Goal: Complete application form: Complete application form

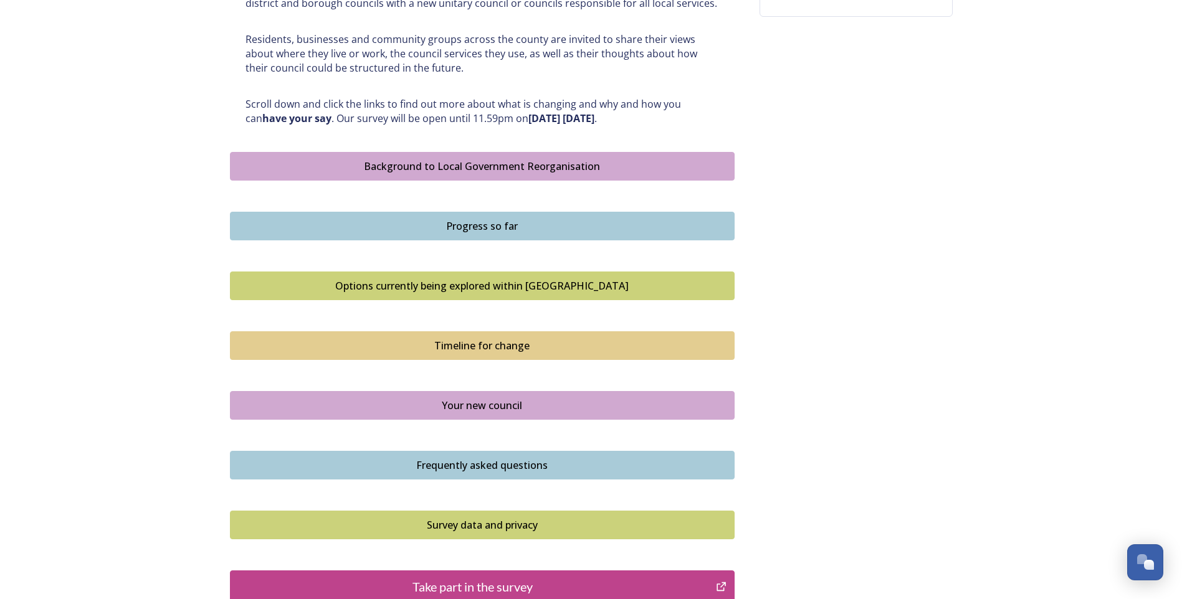
scroll to position [623, 0]
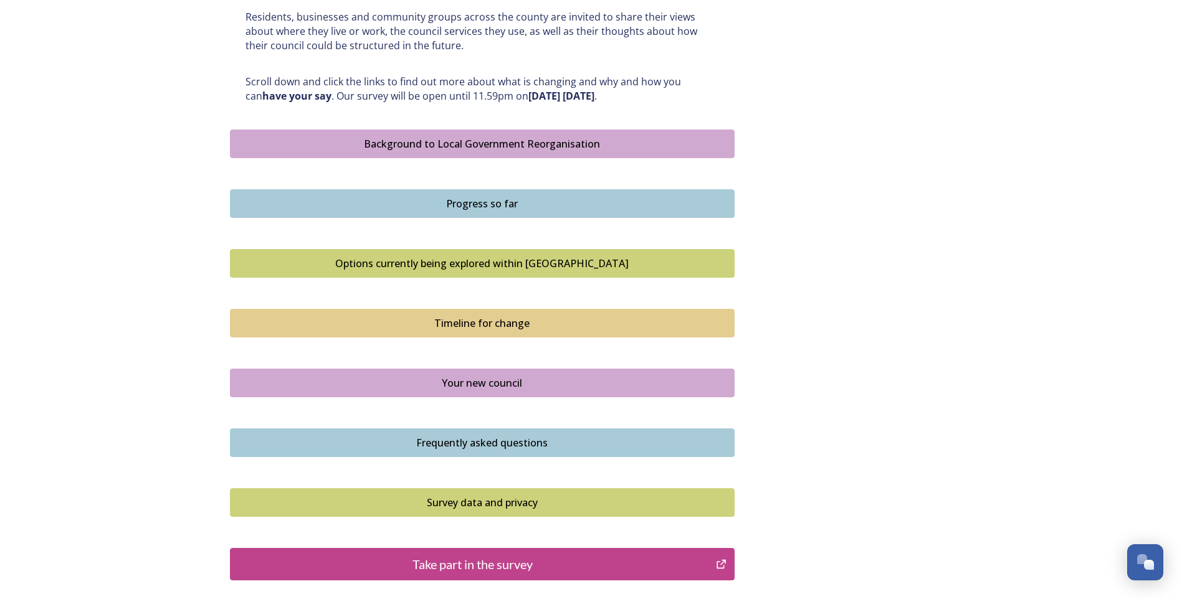
click at [497, 135] on button "Background to Local Government Reorganisation" at bounding box center [482, 144] width 505 height 29
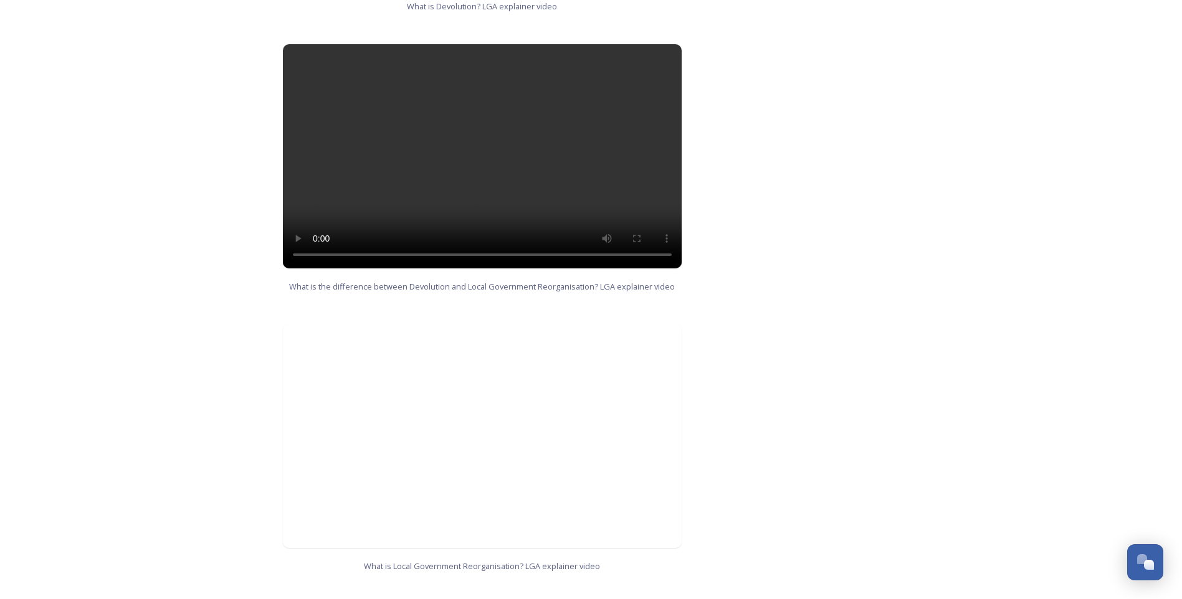
scroll to position [1167, 0]
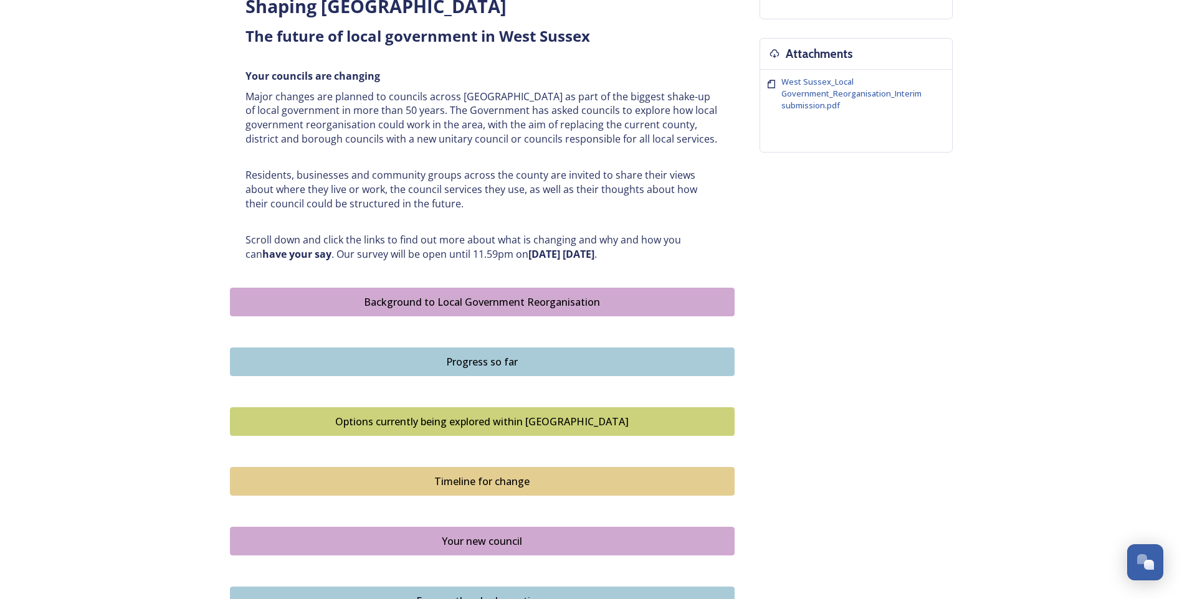
scroll to position [623, 0]
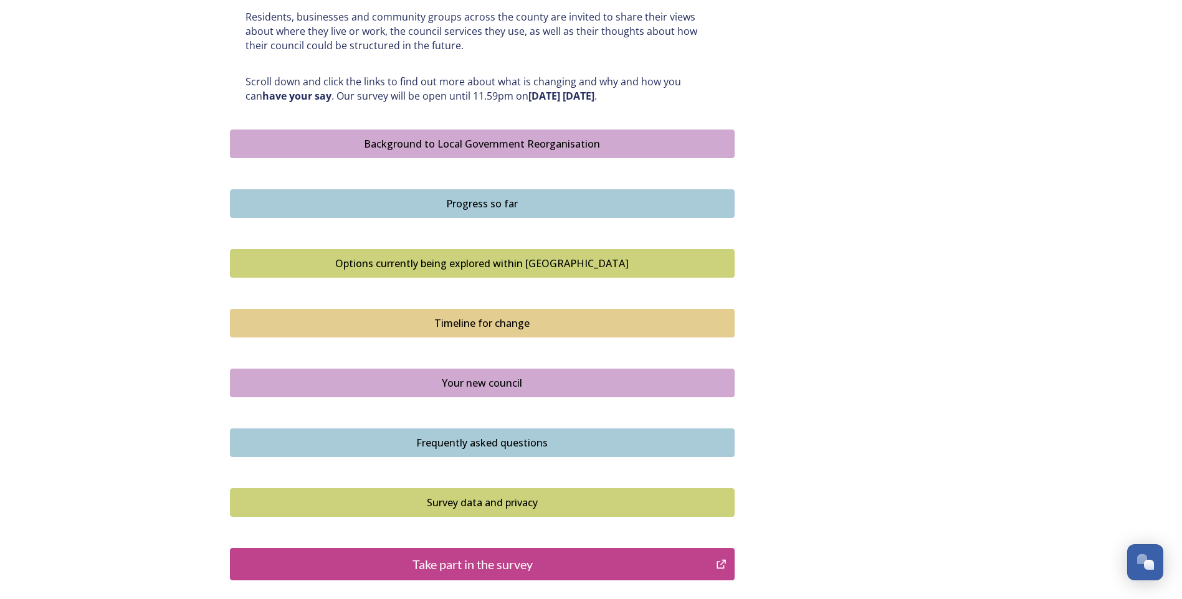
click at [497, 201] on div "Progress so far" at bounding box center [482, 203] width 491 height 15
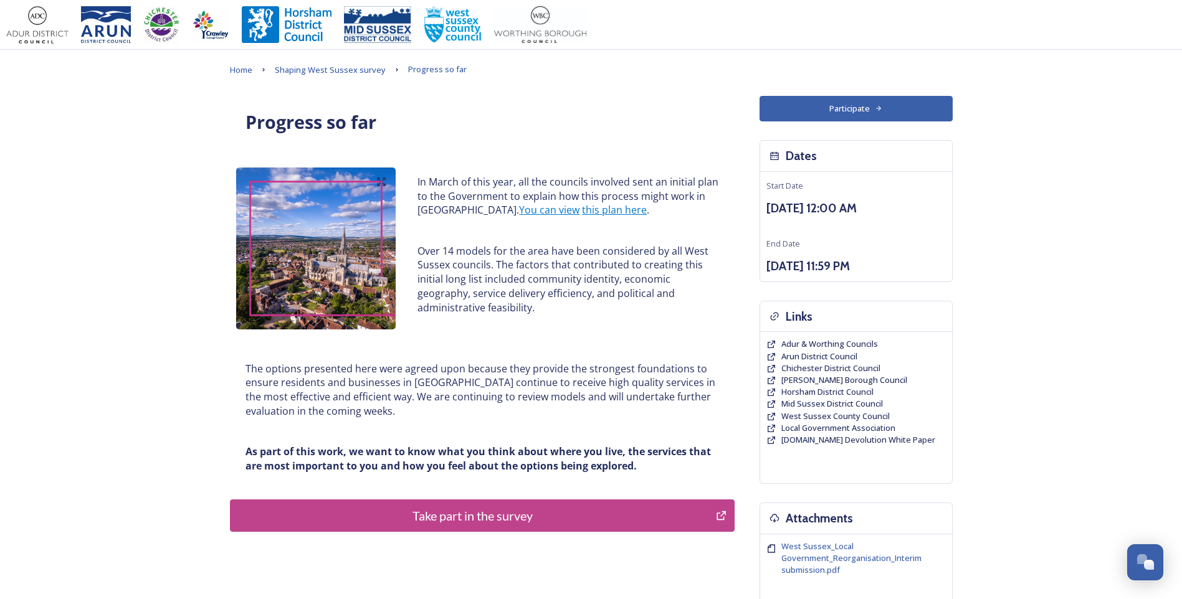
scroll to position [136, 0]
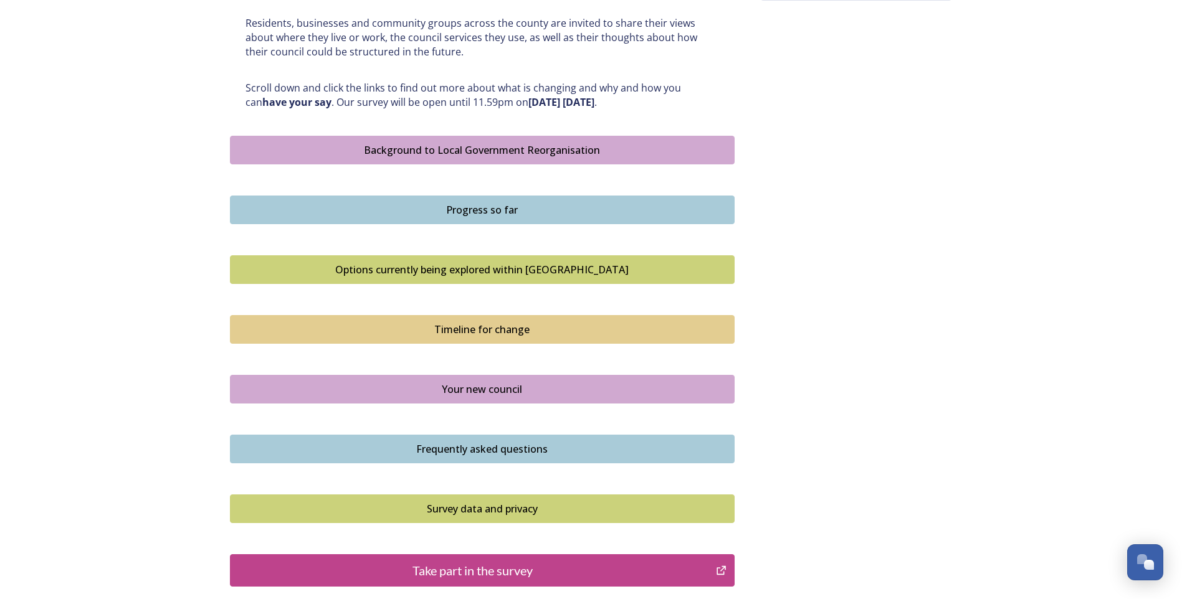
scroll to position [741, 0]
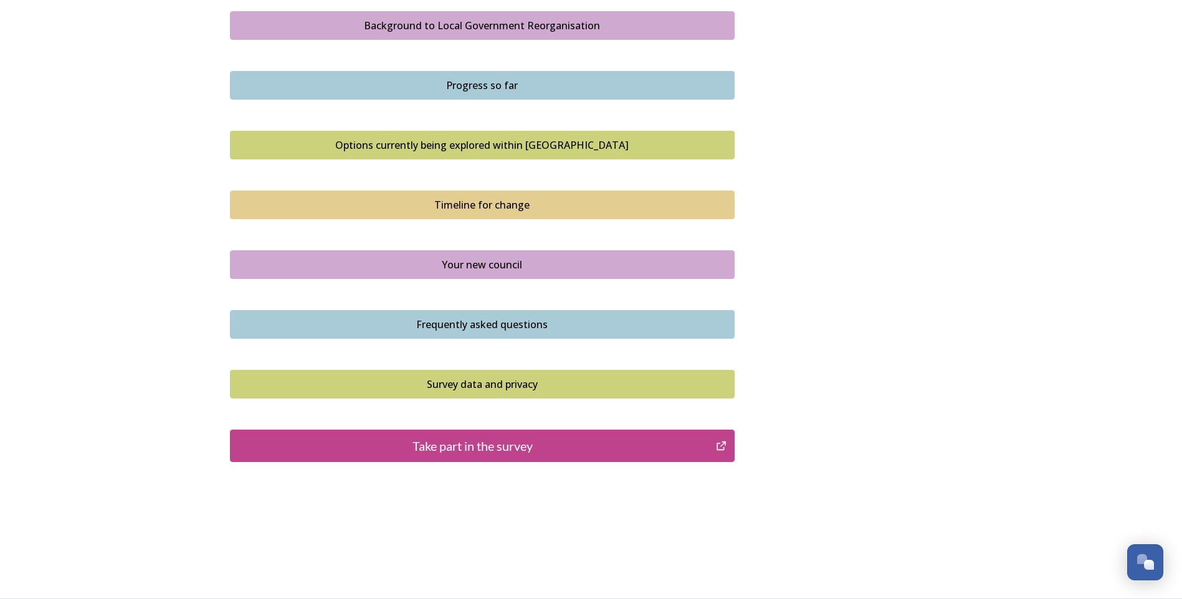
click at [481, 141] on div "Options currently being explored within [GEOGRAPHIC_DATA]" at bounding box center [482, 145] width 491 height 15
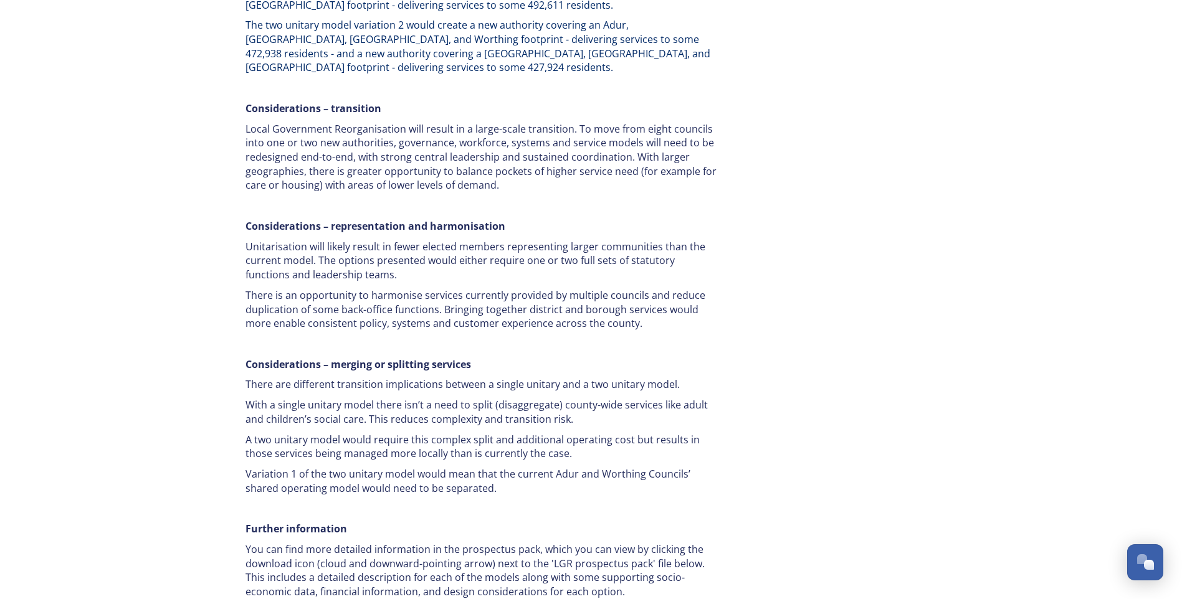
scroll to position [2089, 0]
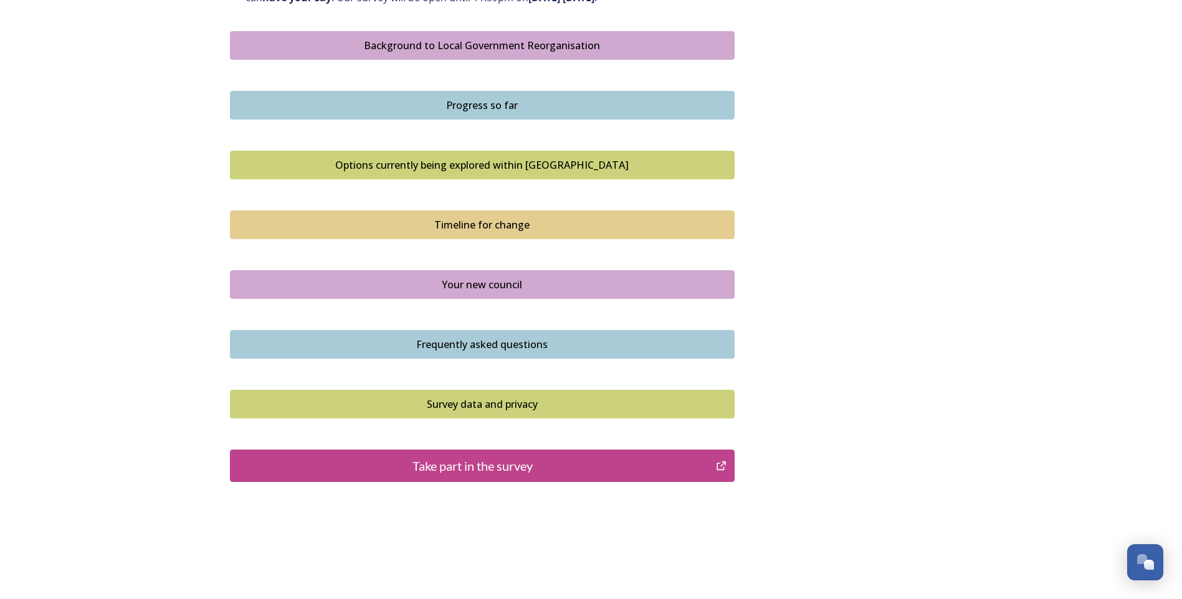
scroll to position [741, 0]
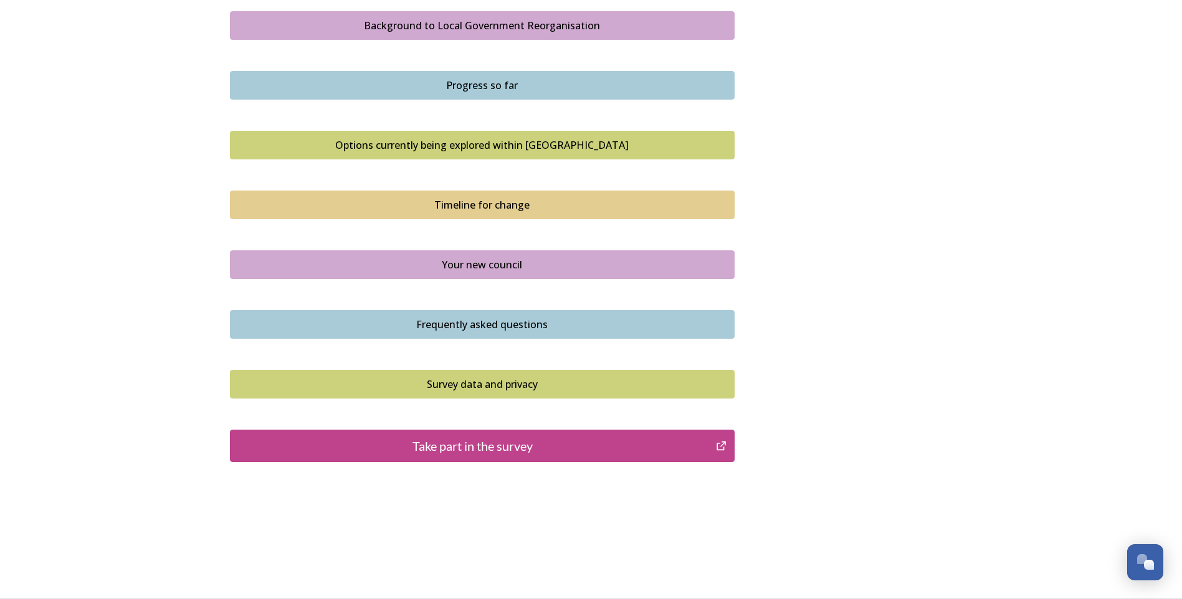
click at [492, 206] on div "Timeline for change" at bounding box center [482, 204] width 491 height 15
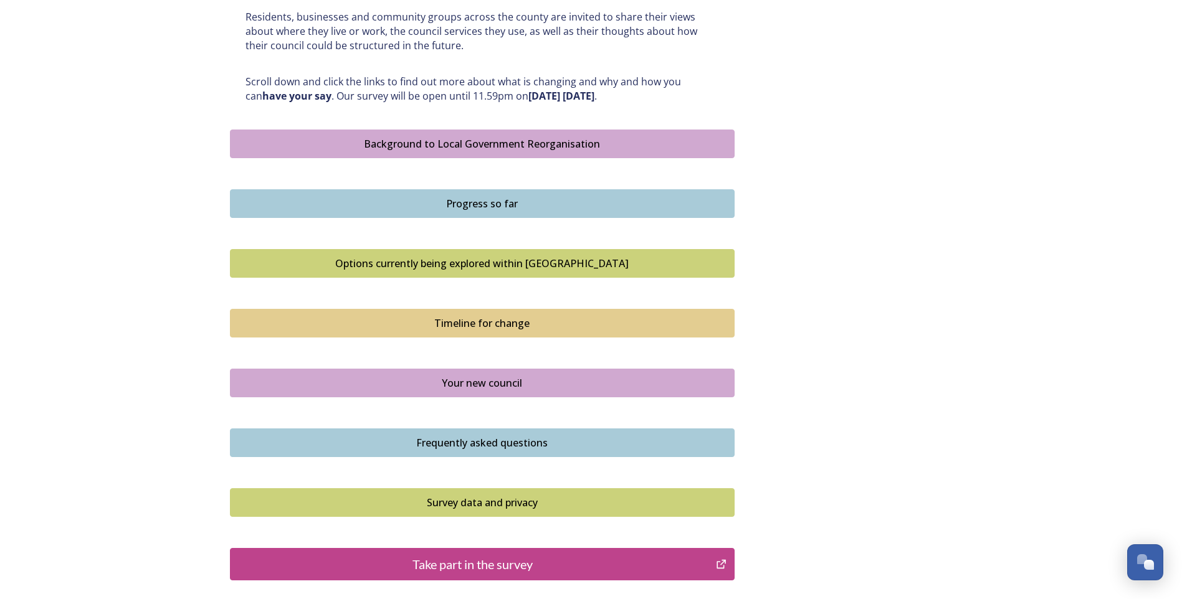
scroll to position [741, 0]
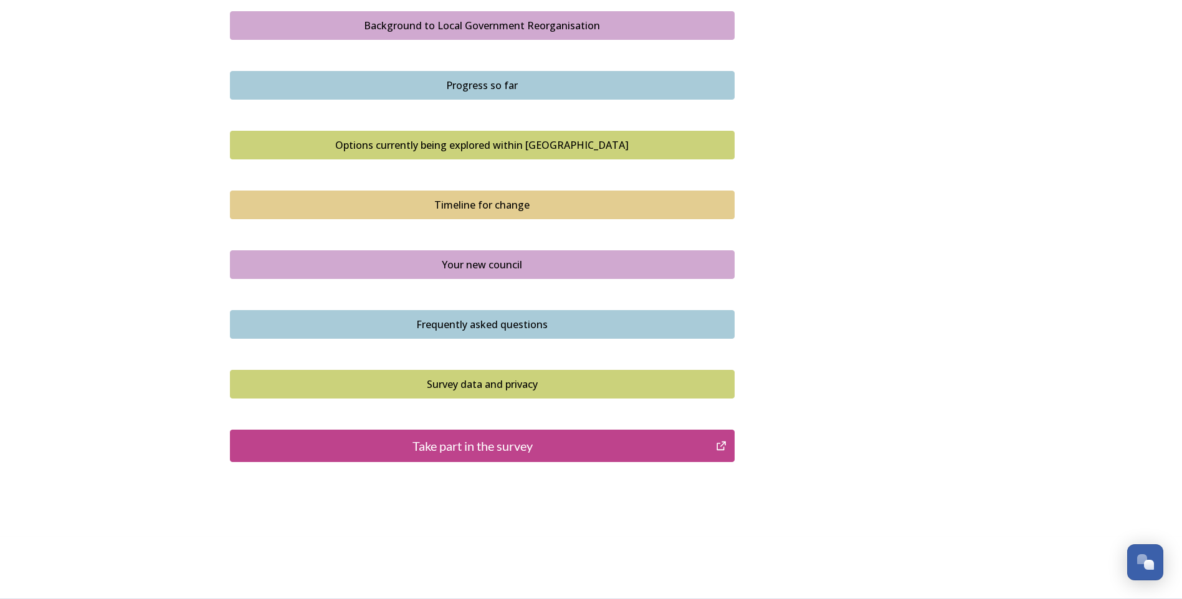
click at [501, 265] on div "Your new council" at bounding box center [482, 264] width 491 height 15
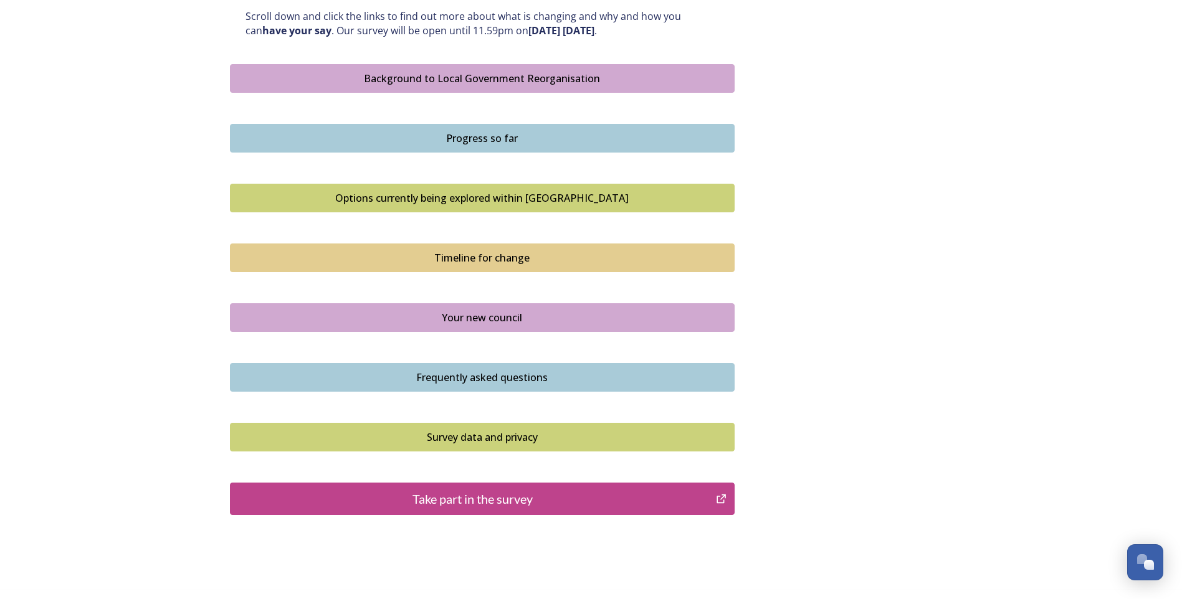
scroll to position [741, 0]
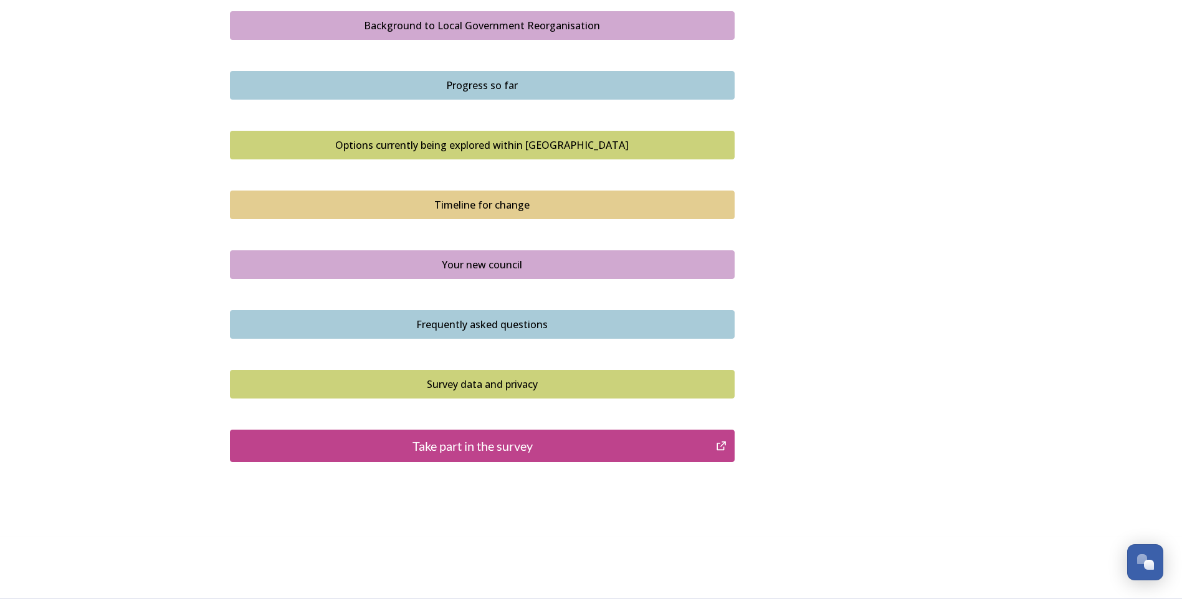
click at [502, 450] on div "Take part in the survey" at bounding box center [473, 446] width 473 height 19
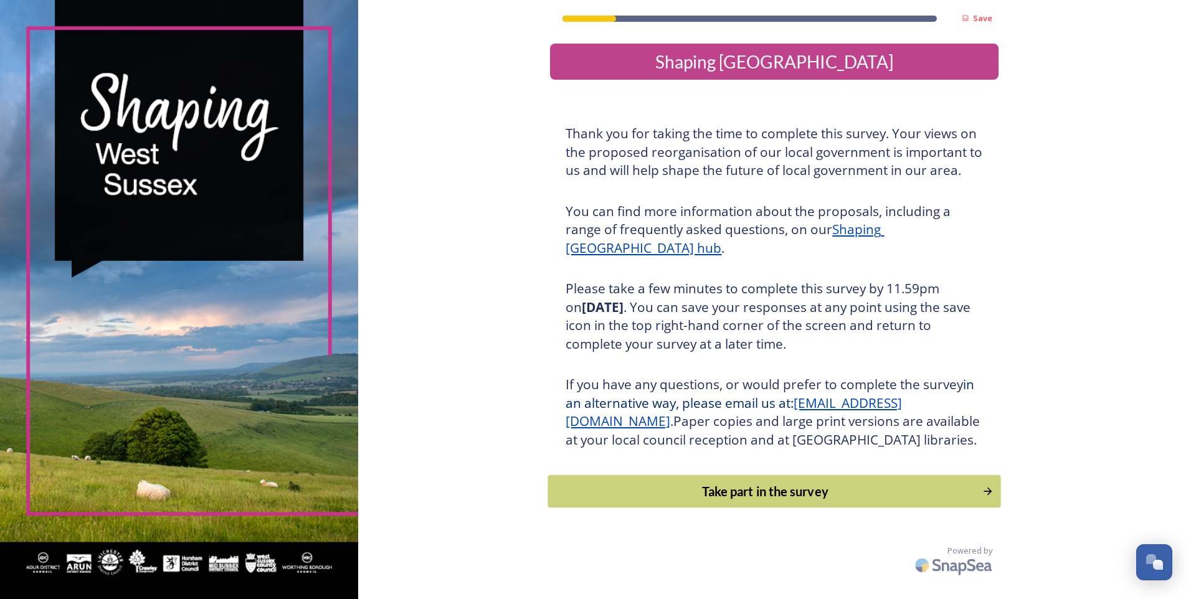
click at [766, 501] on div "Take part in the survey" at bounding box center [765, 491] width 421 height 19
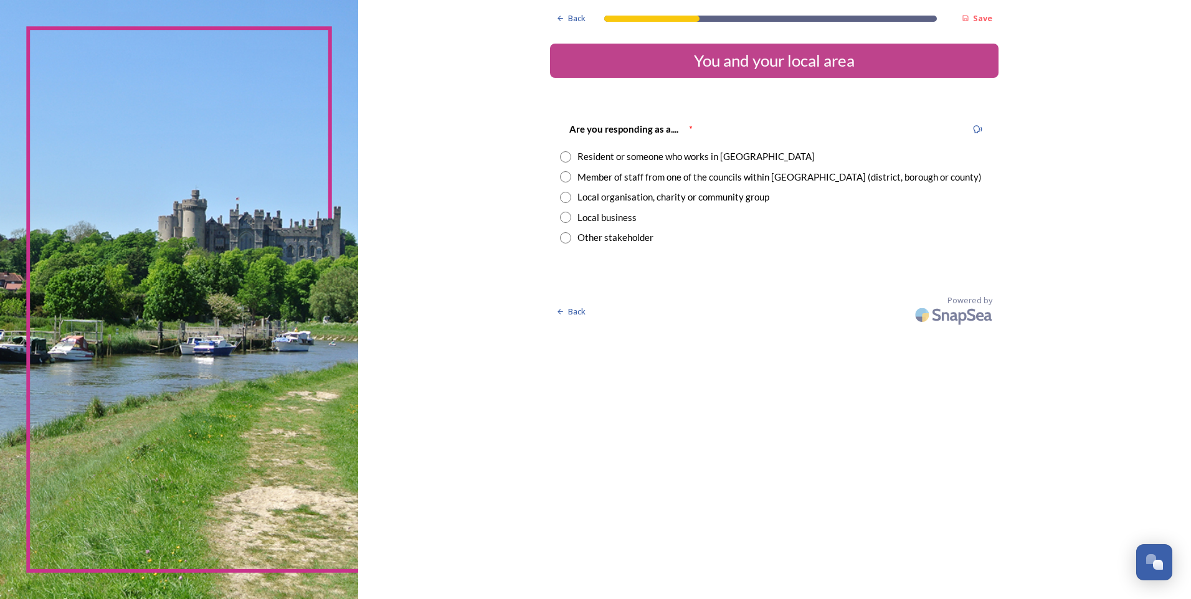
click at [570, 156] on div "Resident or someone who works in West Sussex" at bounding box center [774, 157] width 429 height 14
radio input "true"
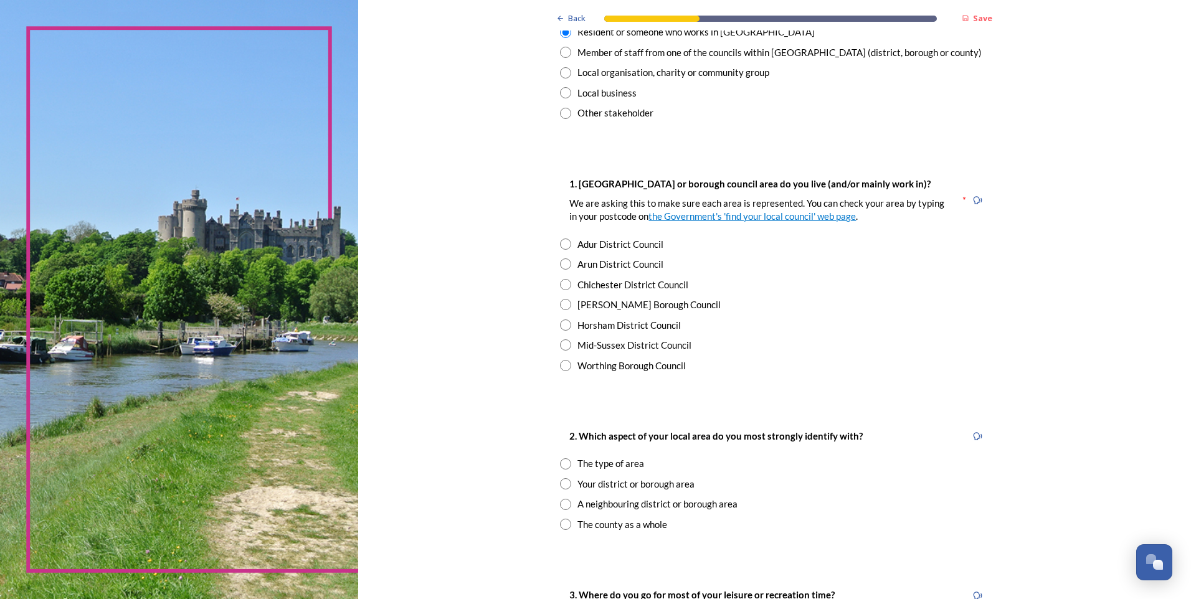
scroll to position [187, 0]
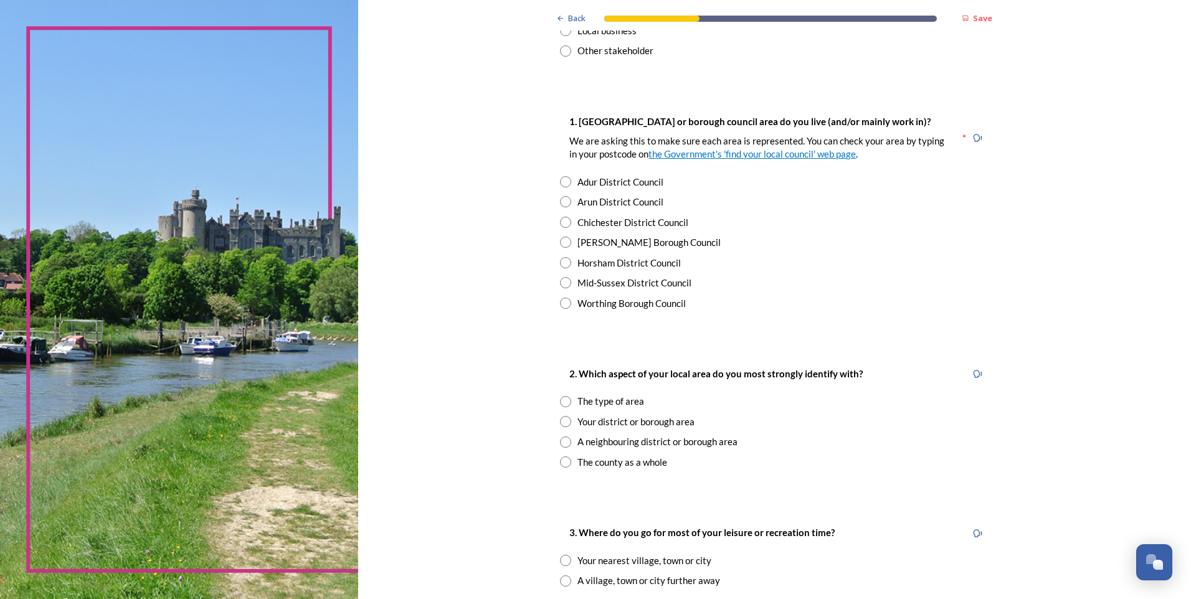
drag, startPoint x: 596, startPoint y: 199, endPoint x: 625, endPoint y: 218, distance: 34.6
click at [596, 199] on div "Arun District Council" at bounding box center [620, 202] width 86 height 14
radio input "true"
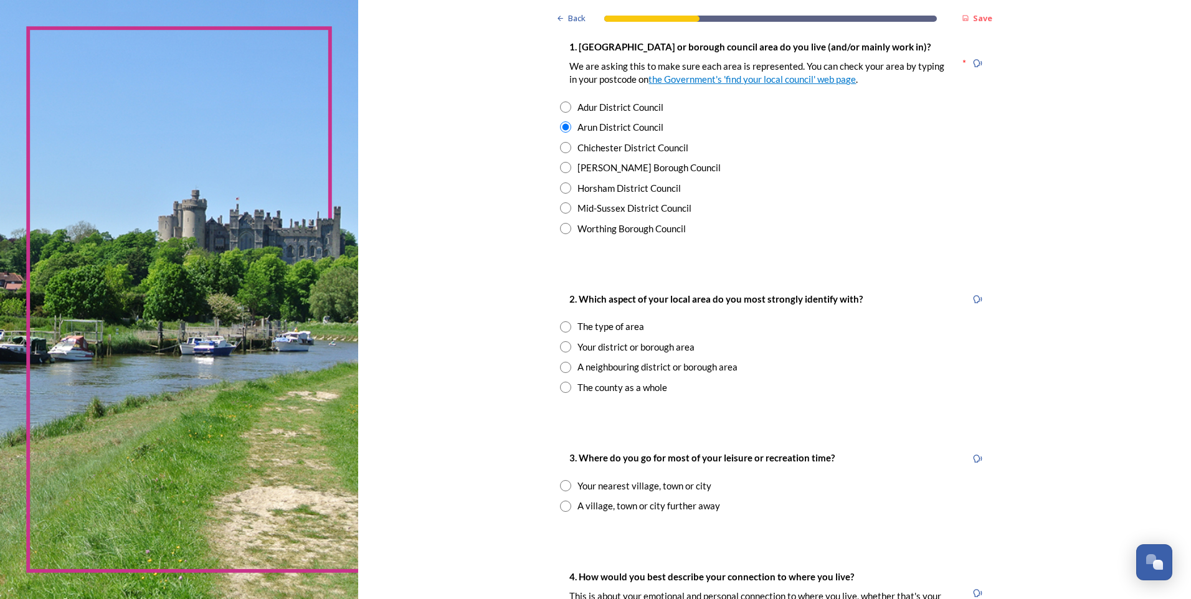
scroll to position [374, 0]
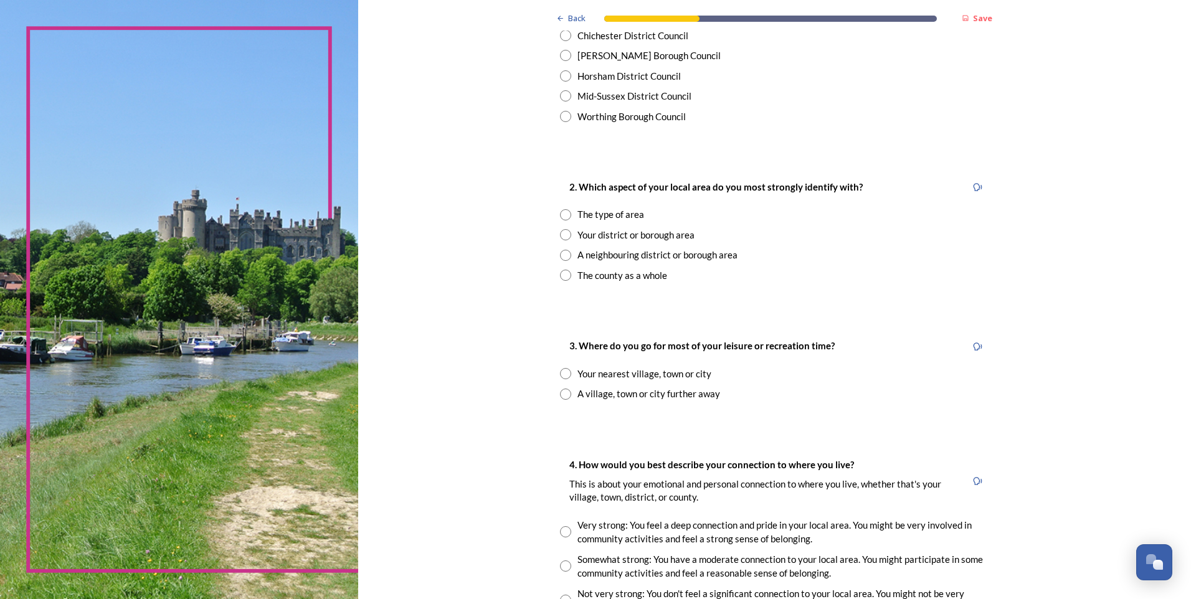
click at [606, 214] on div "The type of area" at bounding box center [610, 214] width 67 height 14
radio input "true"
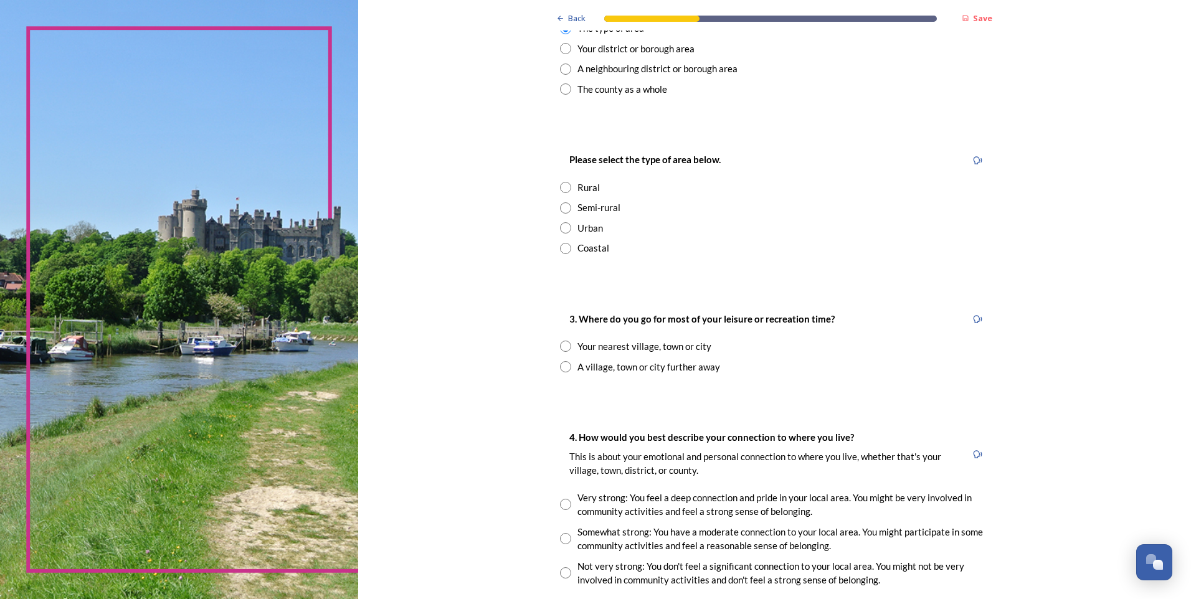
scroll to position [561, 0]
click at [564, 251] on input "radio" at bounding box center [565, 247] width 11 height 11
radio input "true"
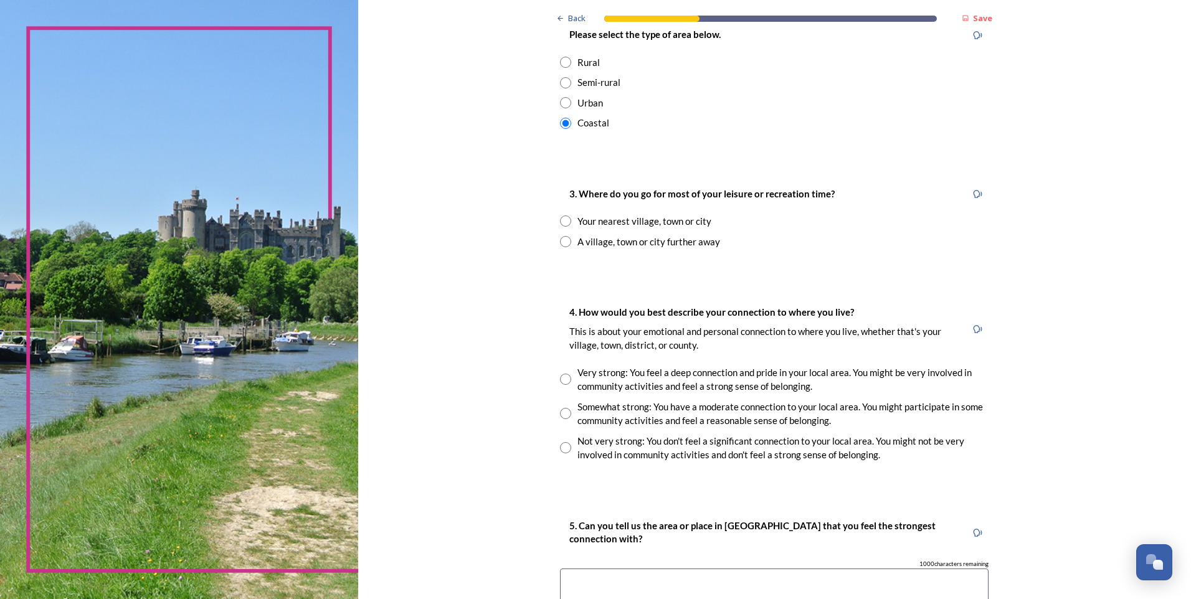
click at [639, 224] on div "Your nearest village, town or city" at bounding box center [644, 221] width 134 height 14
radio input "true"
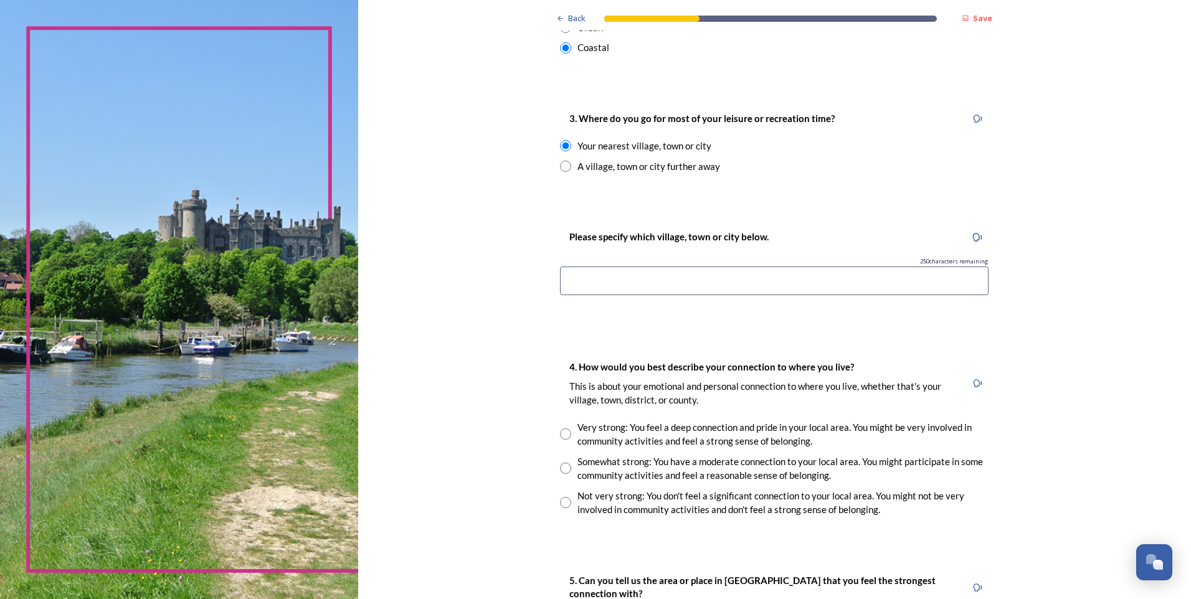
scroll to position [934, 0]
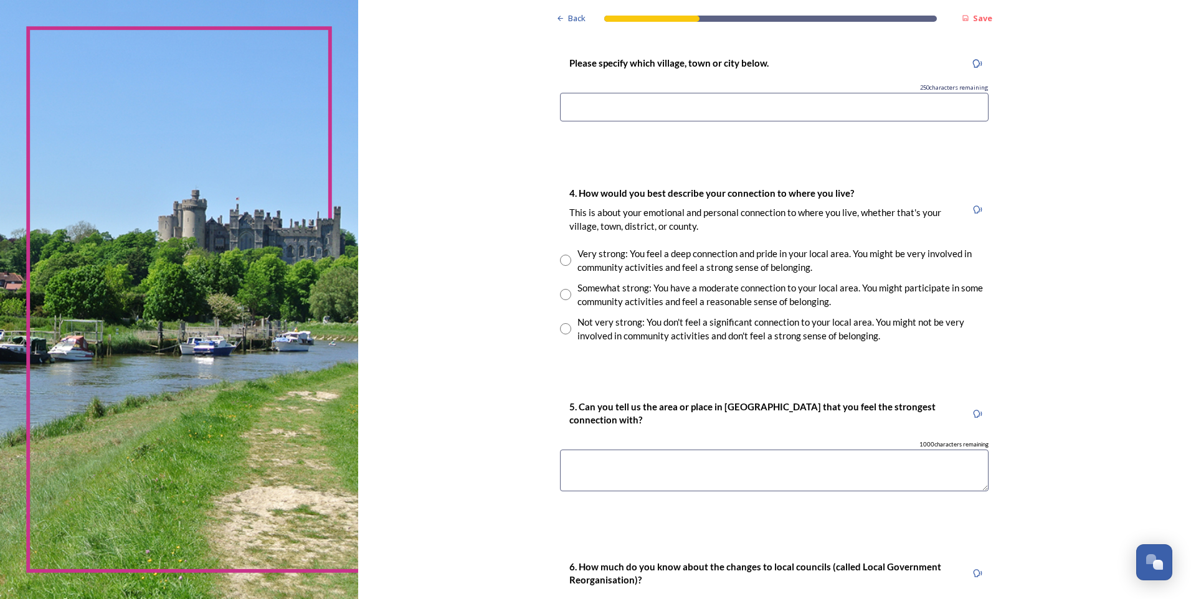
click at [681, 103] on input at bounding box center [774, 107] width 429 height 29
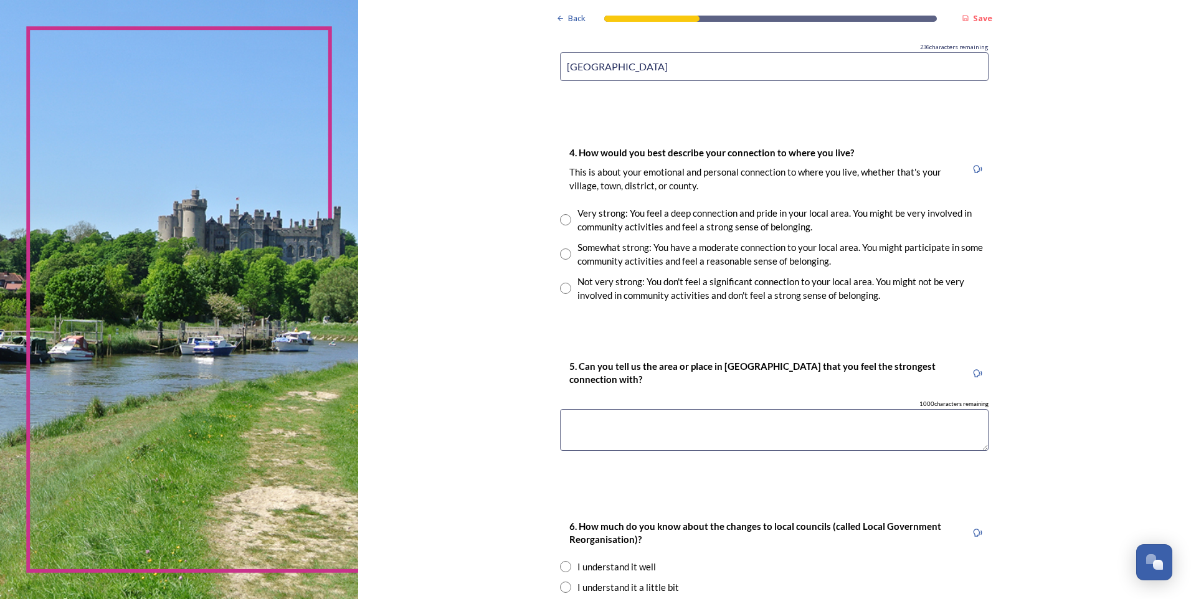
scroll to position [997, 0]
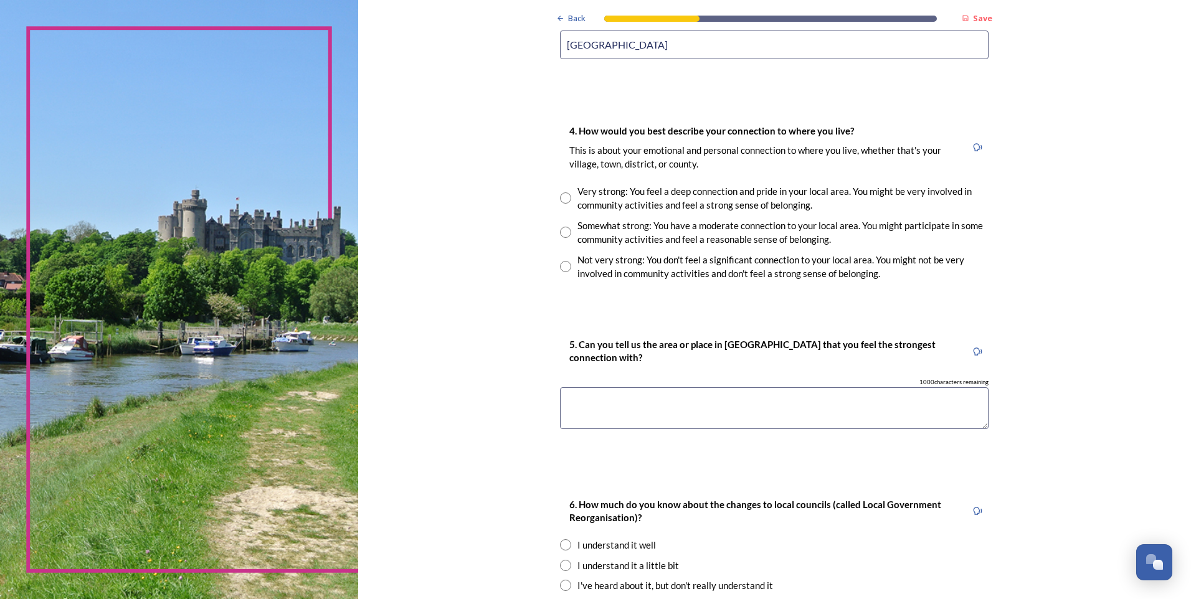
type input "Littlehampton"
click at [637, 236] on div "Somewhat strong: You have a moderate connection to your local area. You might p…" at bounding box center [782, 233] width 411 height 28
radio input "true"
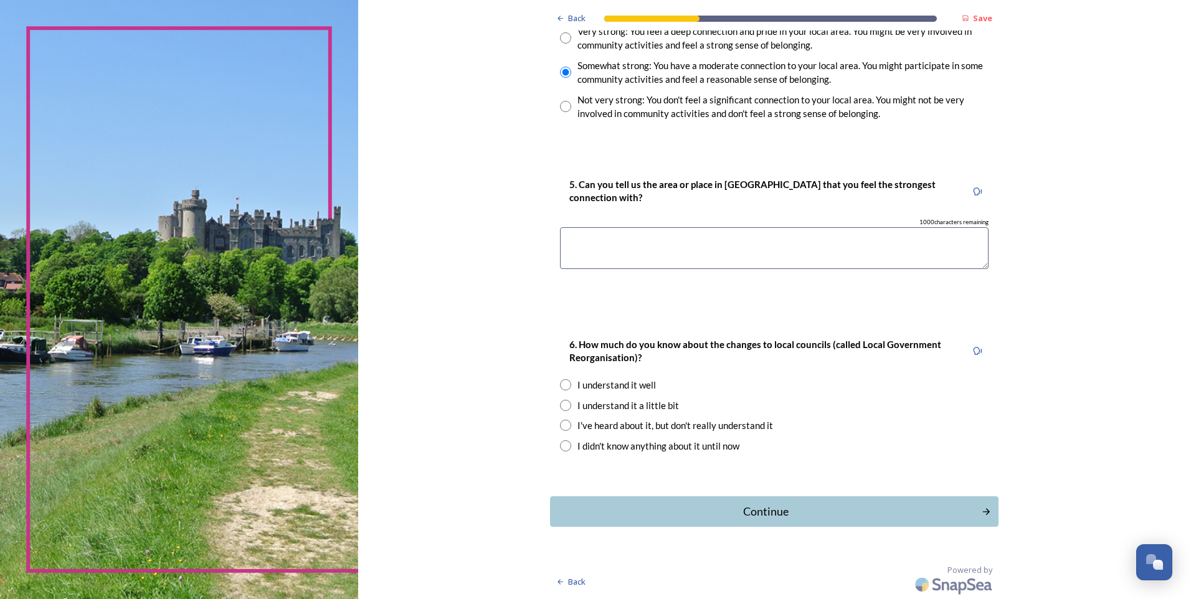
scroll to position [1095, 0]
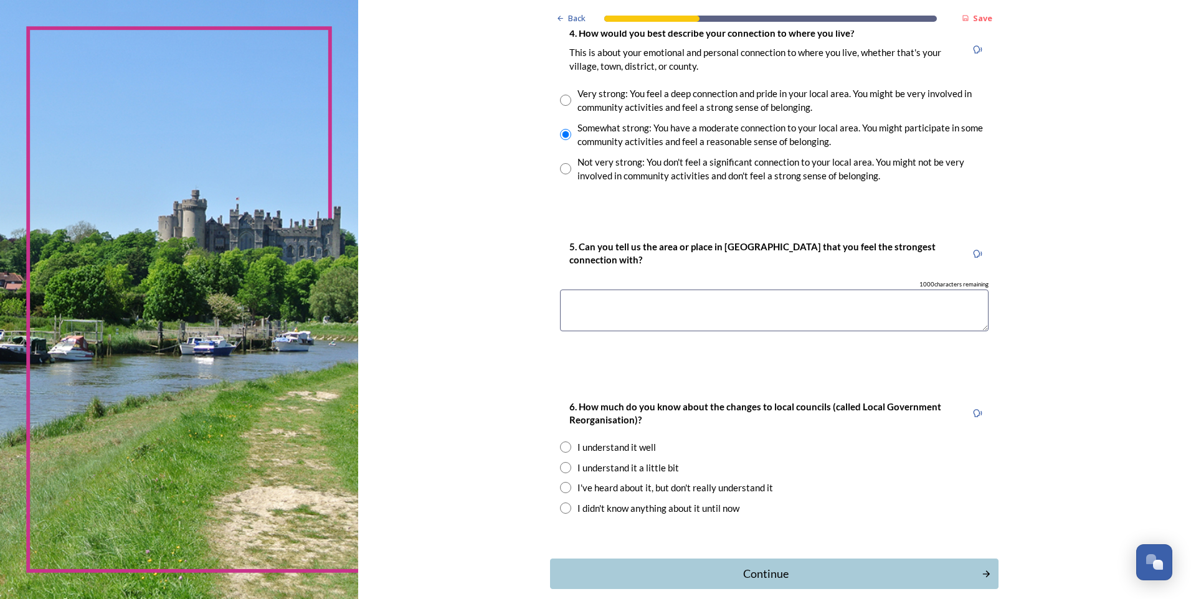
click at [615, 102] on div "Very strong: You feel a deep connection and pride in your local area. You might…" at bounding box center [782, 101] width 411 height 28
radio input "true"
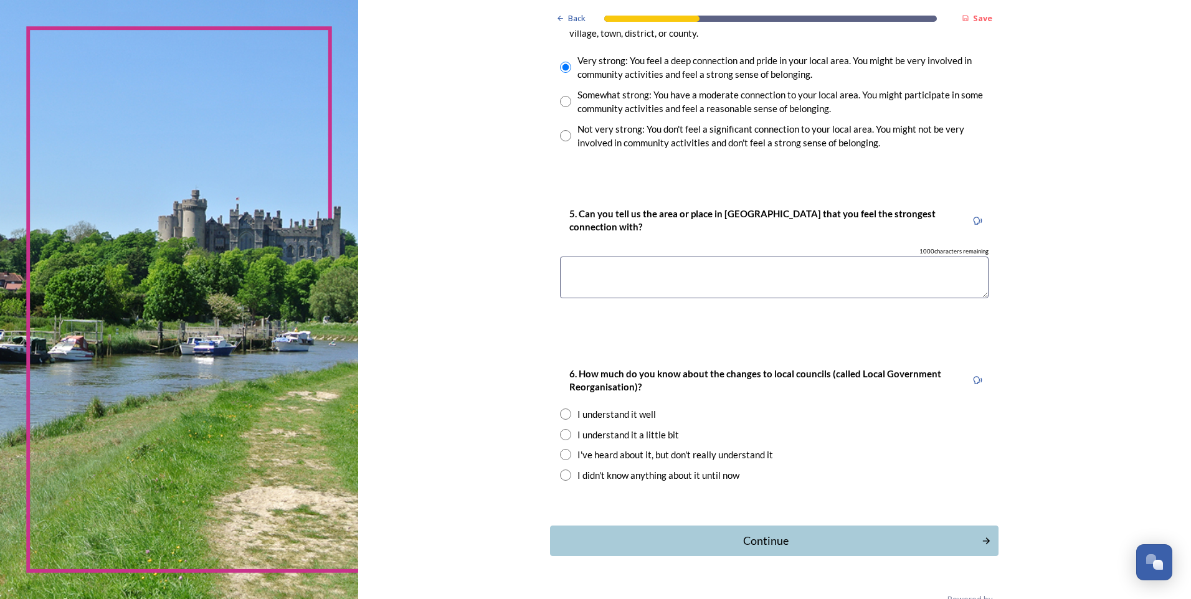
scroll to position [1157, 0]
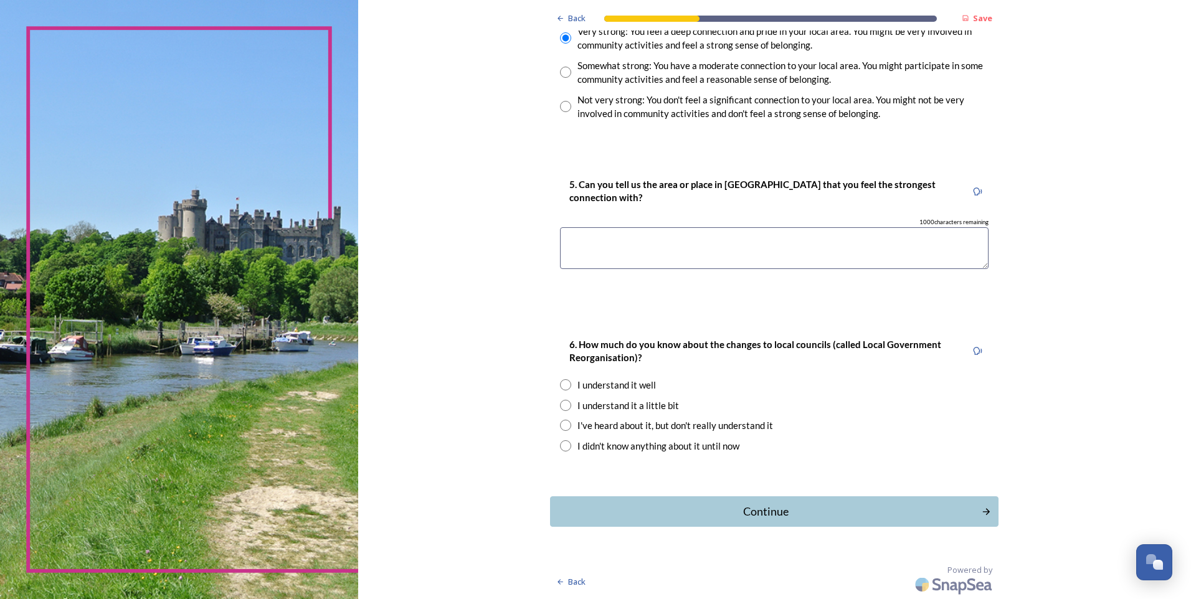
click at [743, 258] on textarea at bounding box center [774, 248] width 429 height 42
type textarea "Littlehampton"
click at [560, 402] on input "radio" at bounding box center [565, 405] width 11 height 11
radio input "true"
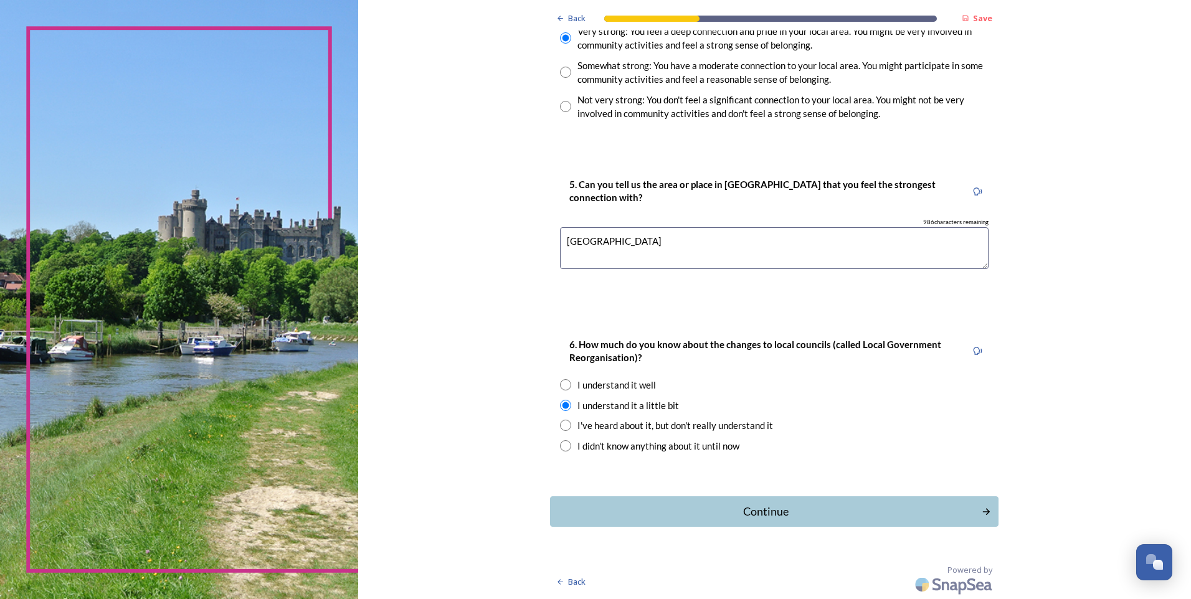
click at [785, 503] on button "Continue" at bounding box center [774, 512] width 449 height 31
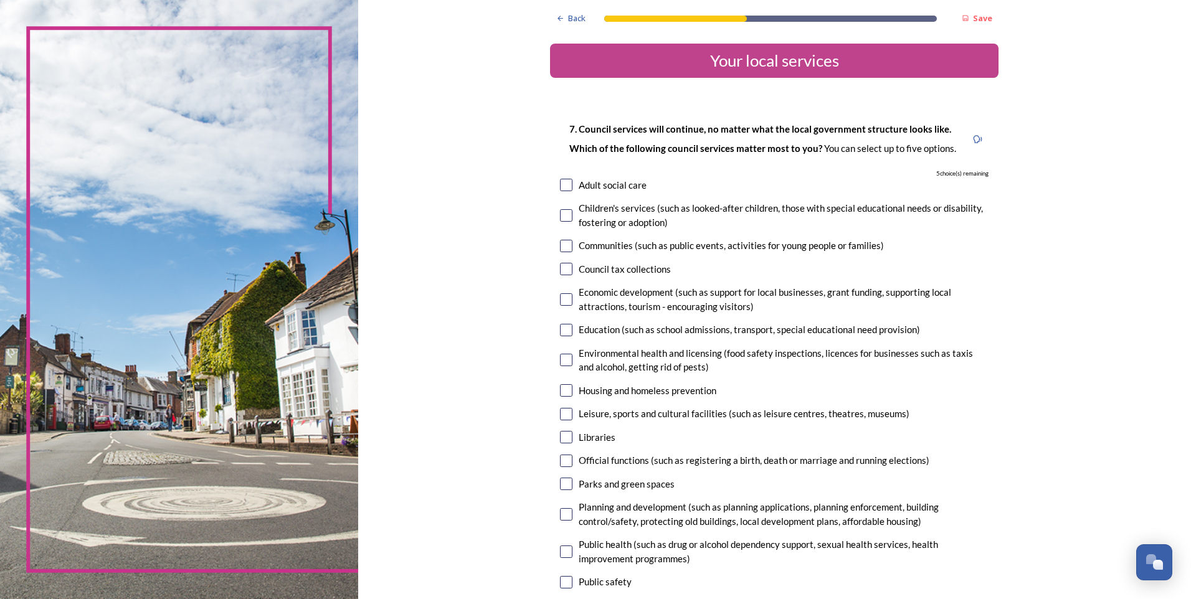
scroll to position [62, 0]
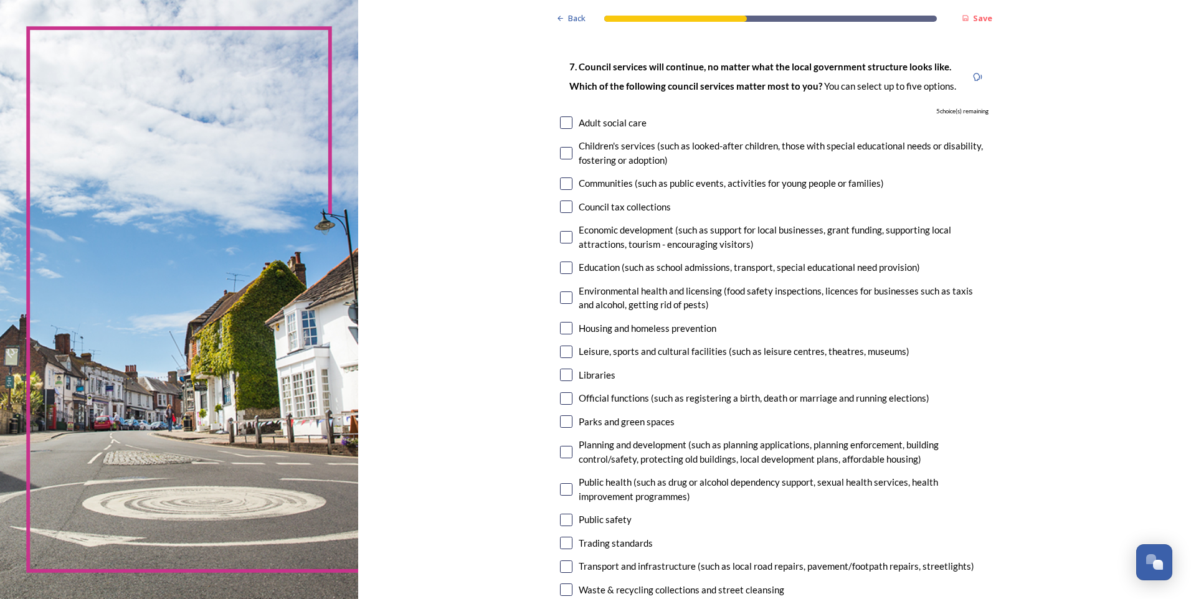
click at [579, 123] on div "Adult social care" at bounding box center [613, 123] width 68 height 14
checkbox input "true"
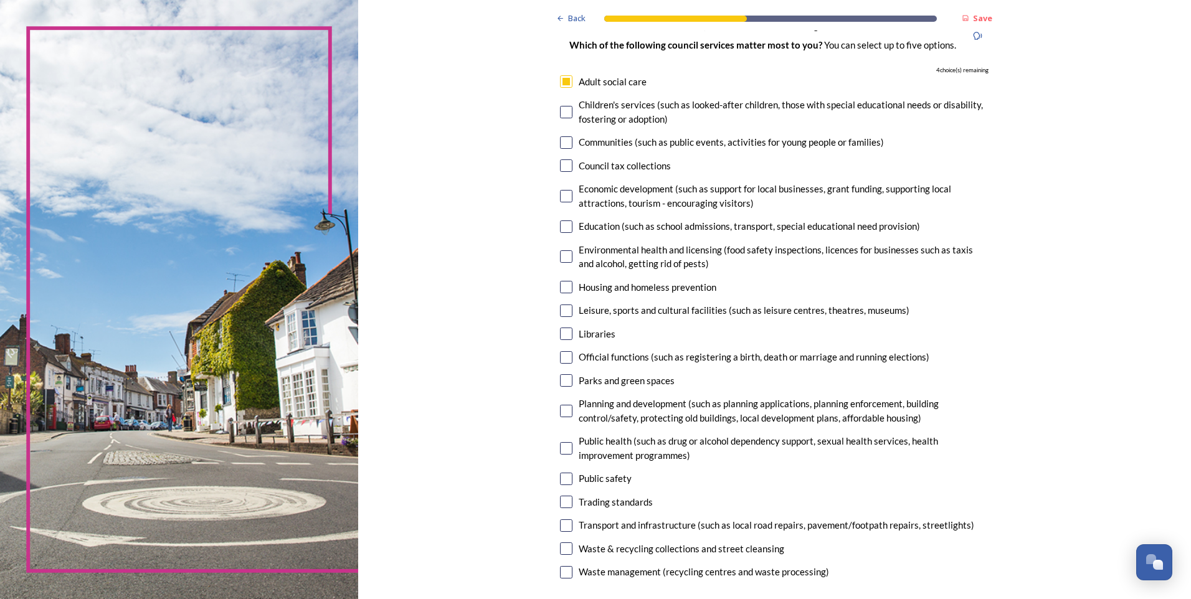
scroll to position [125, 0]
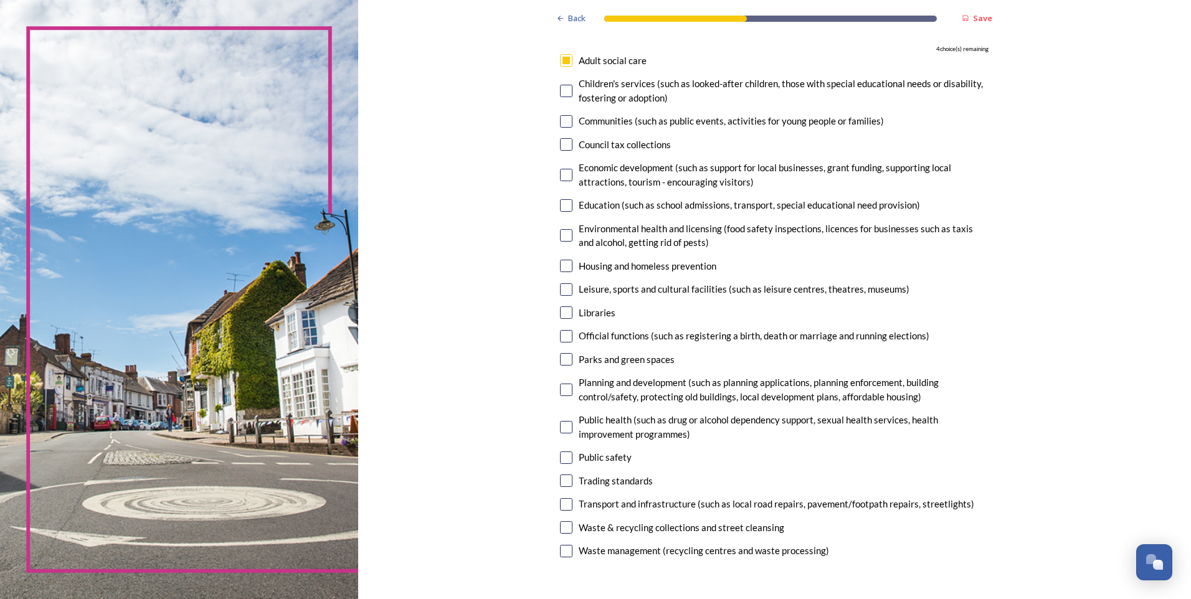
click at [560, 90] on input "checkbox" at bounding box center [566, 91] width 12 height 12
checkbox input "true"
click at [563, 123] on input "checkbox" at bounding box center [566, 121] width 12 height 12
checkbox input "true"
click at [568, 262] on input "checkbox" at bounding box center [566, 266] width 12 height 12
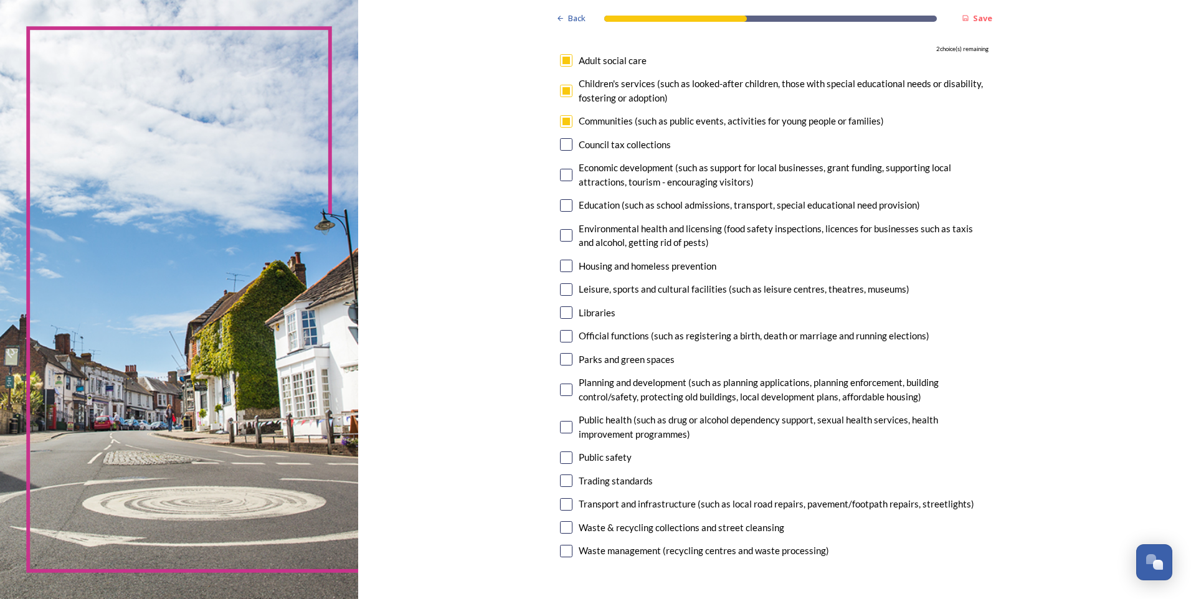
checkbox input "true"
click at [561, 289] on input "checkbox" at bounding box center [566, 289] width 12 height 12
checkbox input "true"
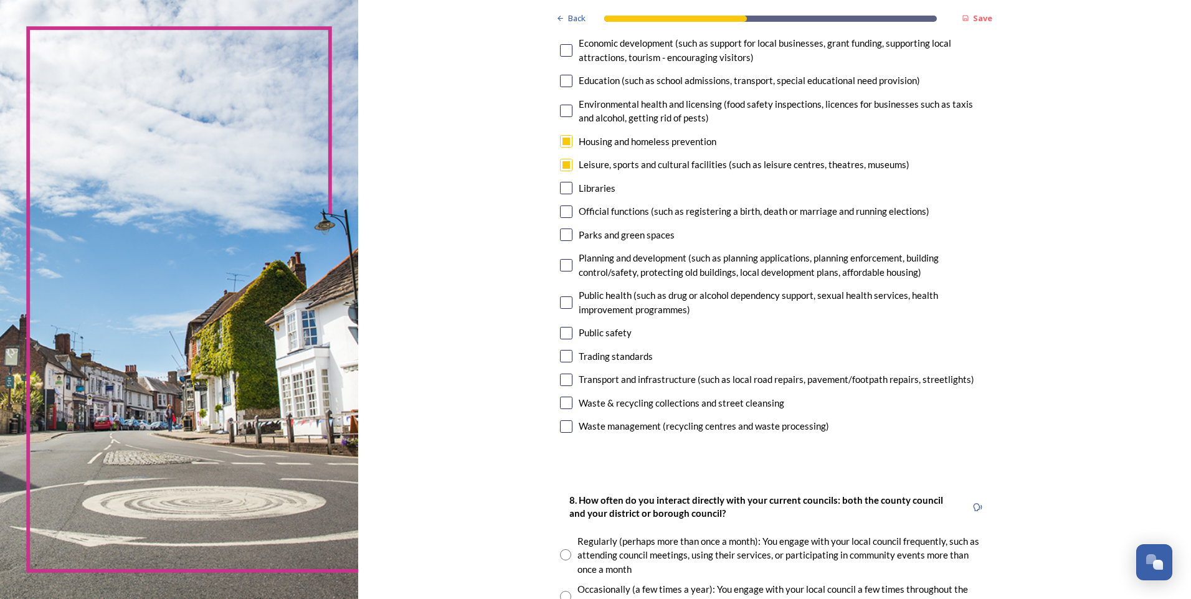
click at [560, 191] on input "checkbox" at bounding box center [566, 188] width 12 height 12
checkbox input "false"
click at [561, 236] on input "checkbox" at bounding box center [566, 235] width 12 height 12
checkbox input "false"
click at [563, 188] on input "checkbox" at bounding box center [566, 188] width 12 height 12
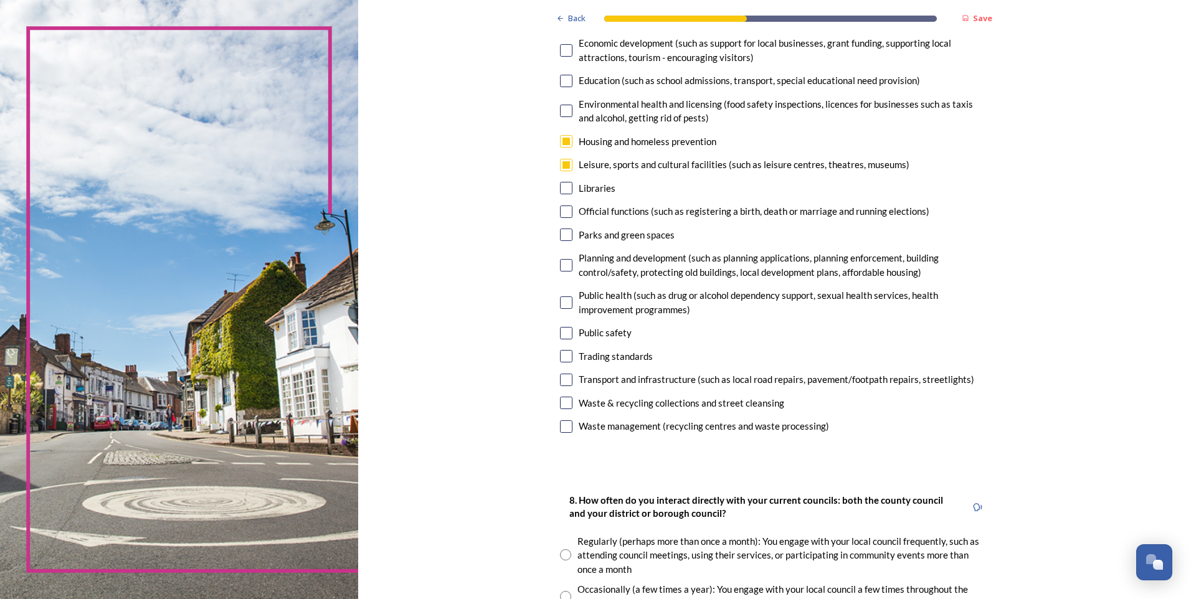
checkbox input "false"
click at [560, 230] on input "checkbox" at bounding box center [566, 235] width 12 height 12
checkbox input "false"
click at [561, 189] on input "checkbox" at bounding box center [566, 188] width 12 height 12
checkbox input "false"
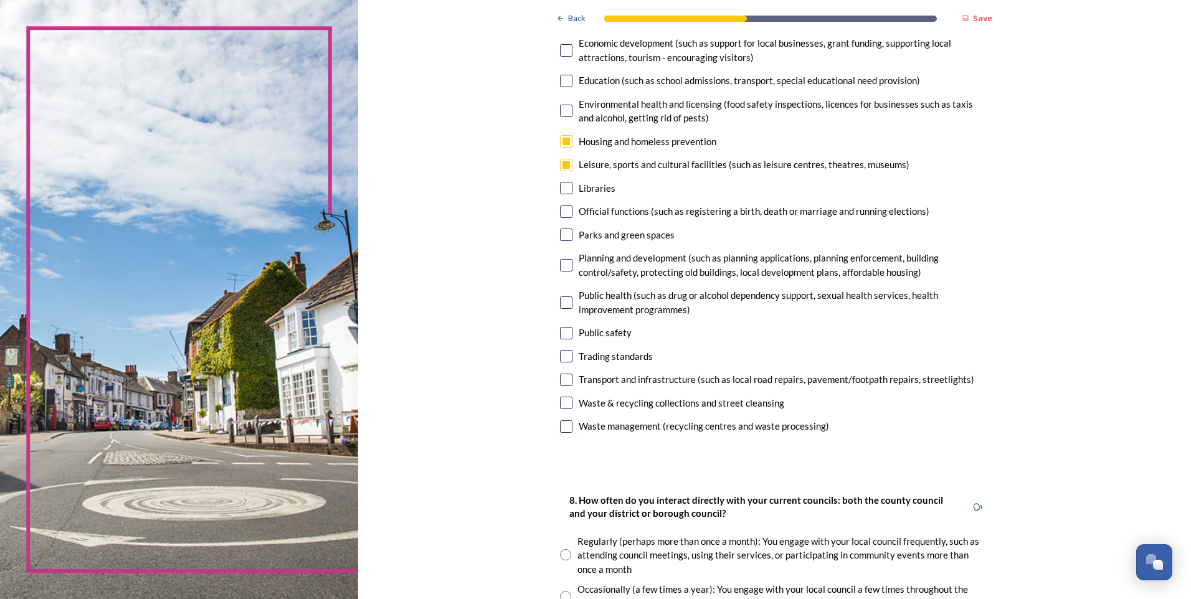
click at [561, 164] on input "checkbox" at bounding box center [566, 165] width 12 height 12
checkbox input "false"
click at [561, 143] on input "checkbox" at bounding box center [566, 141] width 12 height 12
checkbox input "false"
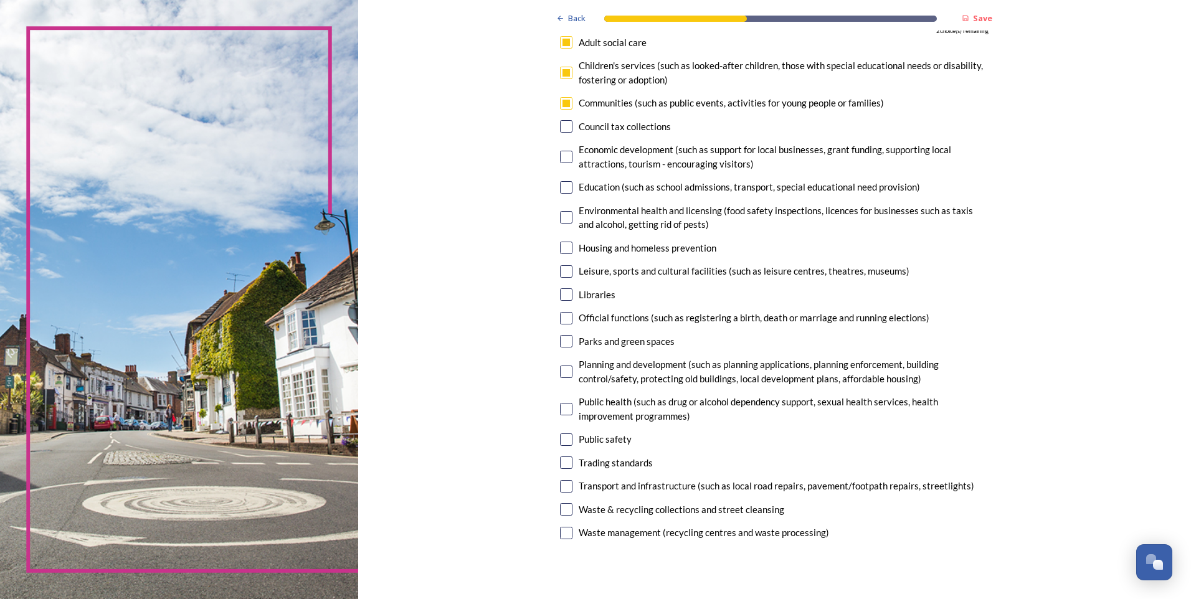
scroll to position [125, 0]
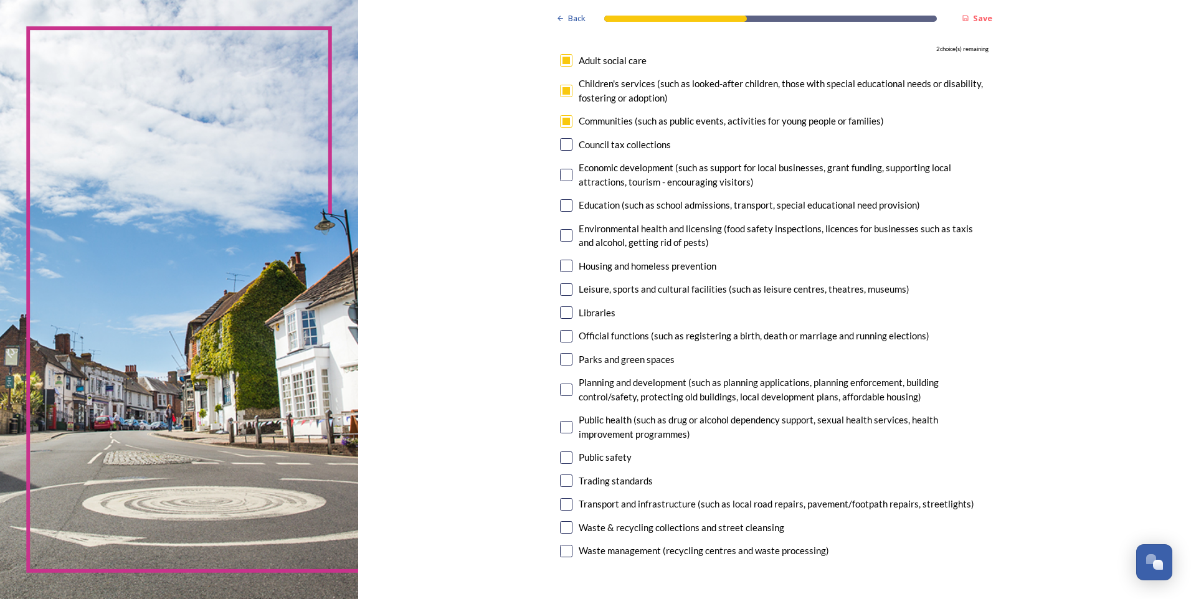
click at [560, 359] on input "checkbox" at bounding box center [566, 359] width 12 height 12
checkbox input "true"
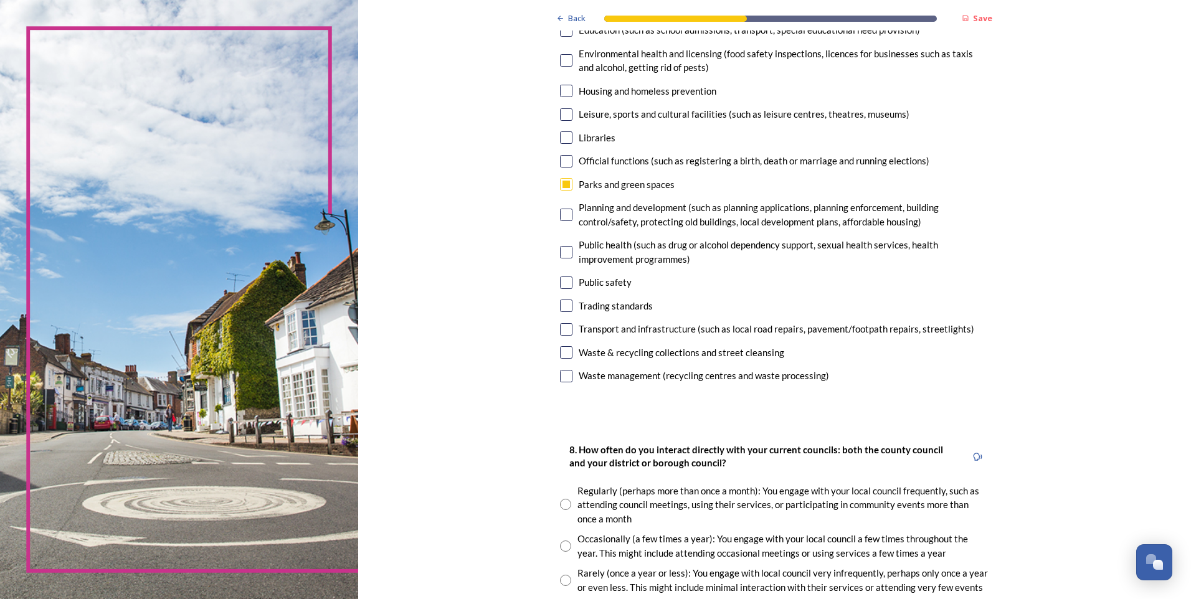
scroll to position [311, 0]
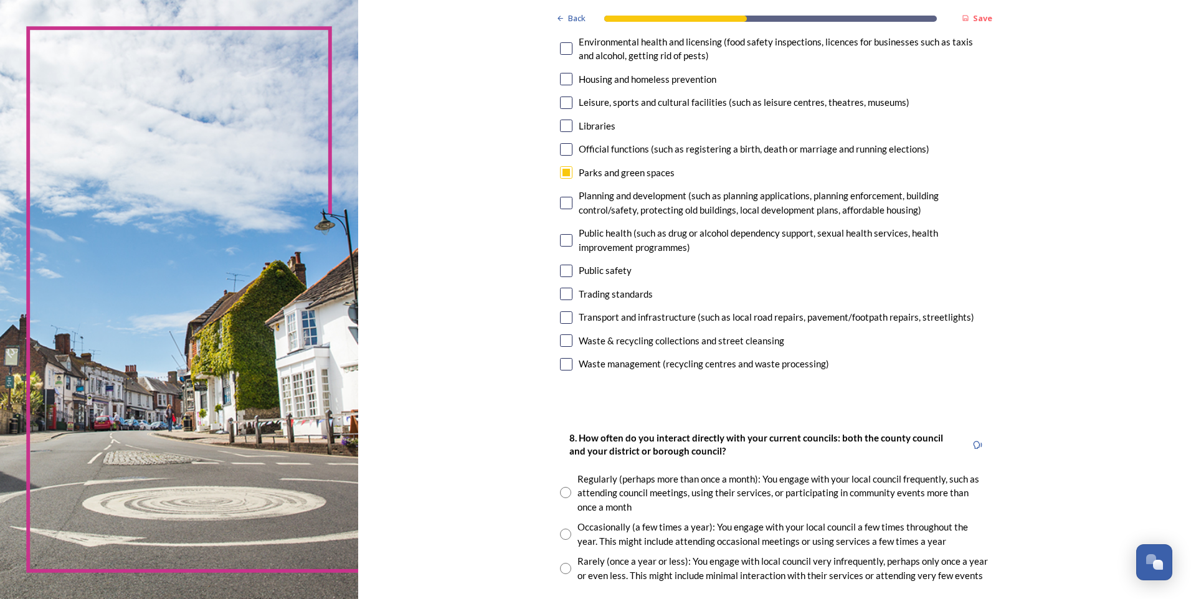
click at [560, 272] on input "checkbox" at bounding box center [566, 271] width 12 height 12
checkbox input "true"
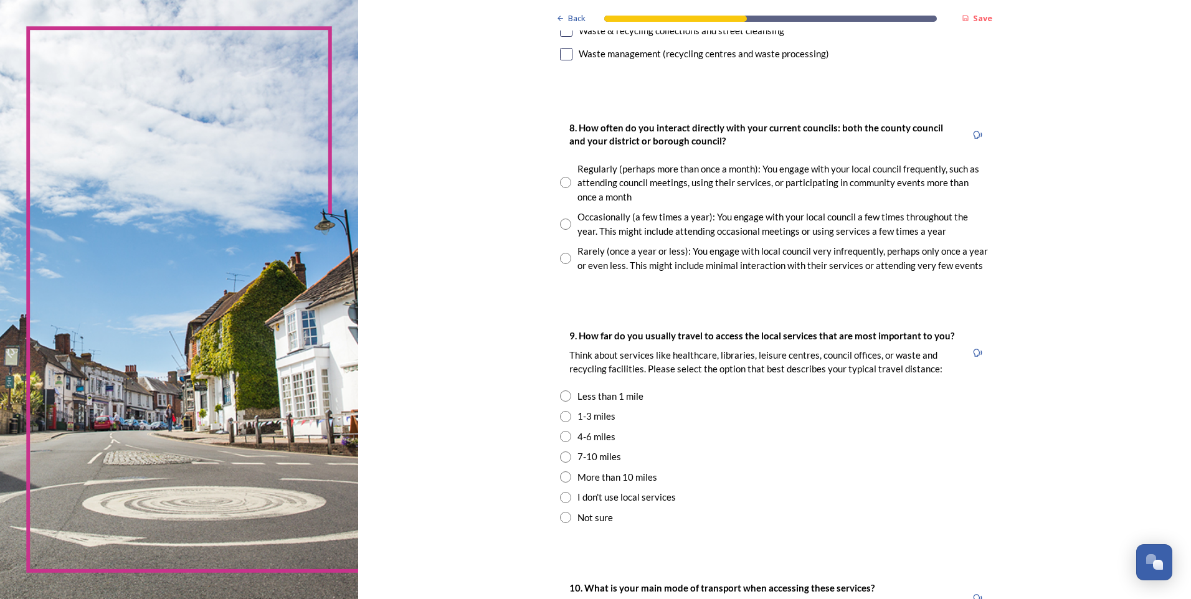
scroll to position [623, 0]
click at [560, 224] on input "radio" at bounding box center [565, 222] width 11 height 11
radio input "true"
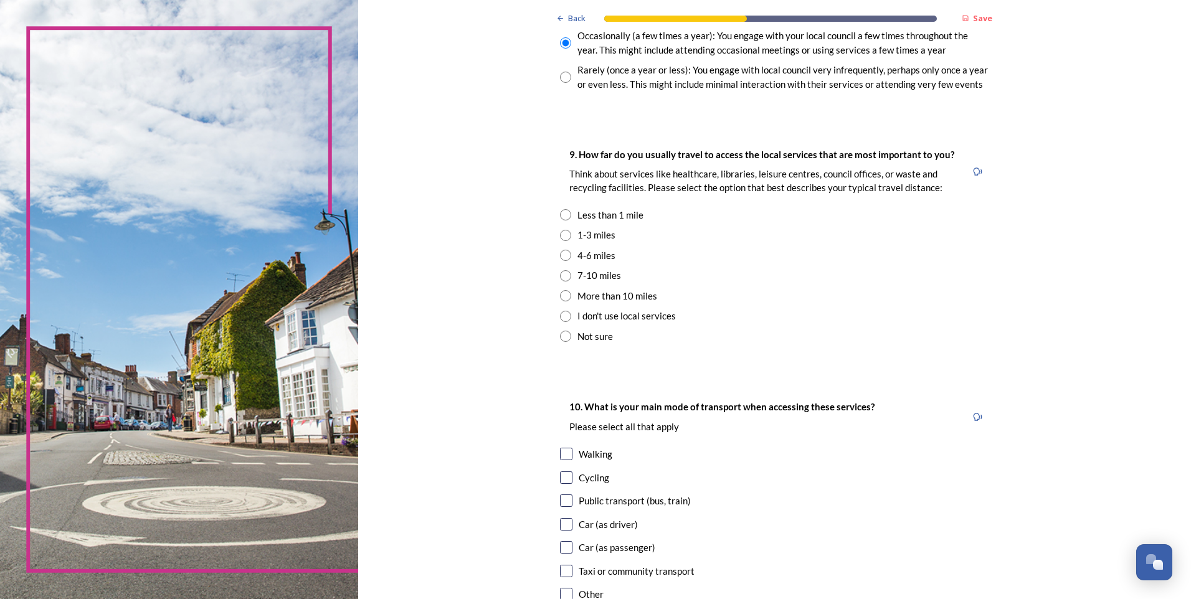
scroll to position [810, 0]
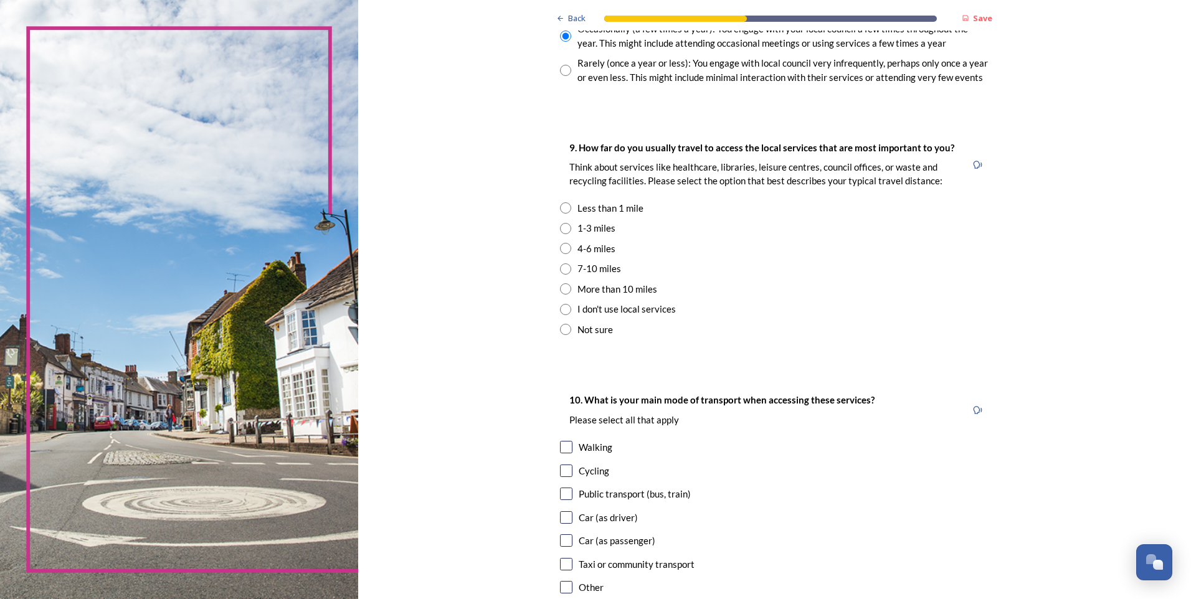
click at [577, 208] on div "Less than 1 mile" at bounding box center [610, 208] width 66 height 14
radio input "true"
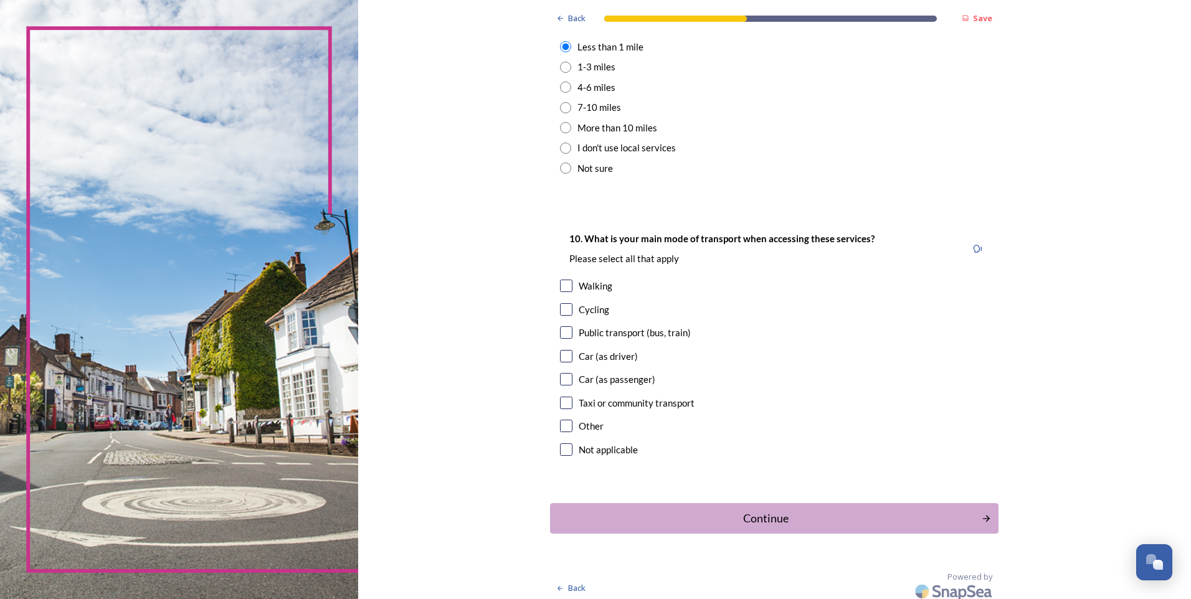
scroll to position [978, 0]
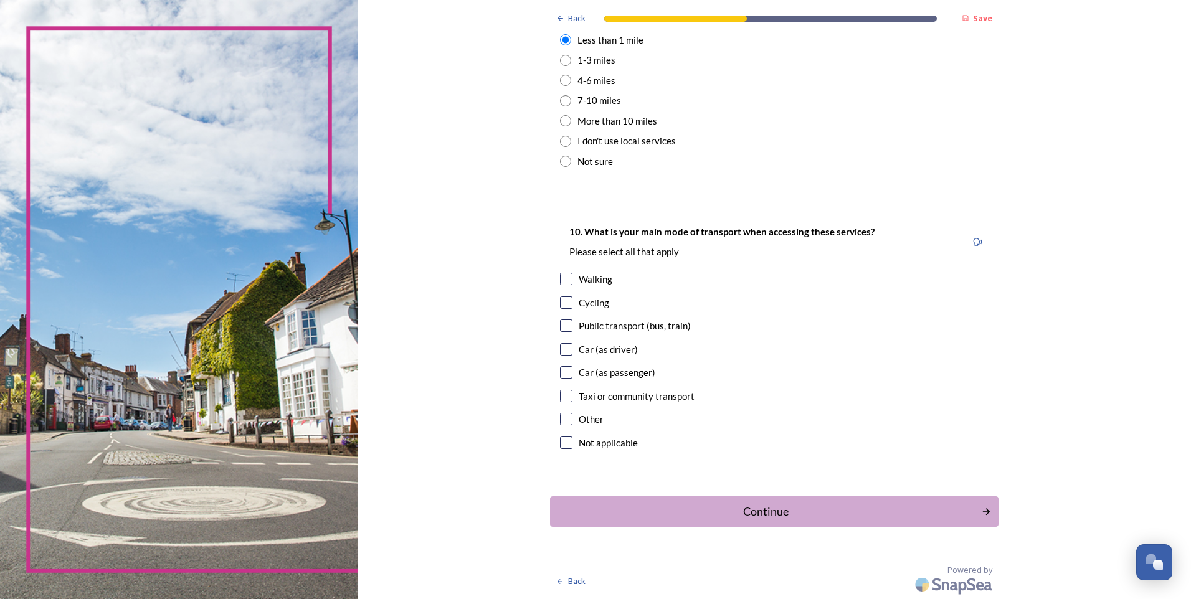
click at [565, 281] on input "checkbox" at bounding box center [566, 279] width 12 height 12
checkbox input "true"
click at [563, 349] on input "checkbox" at bounding box center [566, 349] width 12 height 12
checkbox input "true"
click at [564, 280] on input "checkbox" at bounding box center [566, 279] width 12 height 12
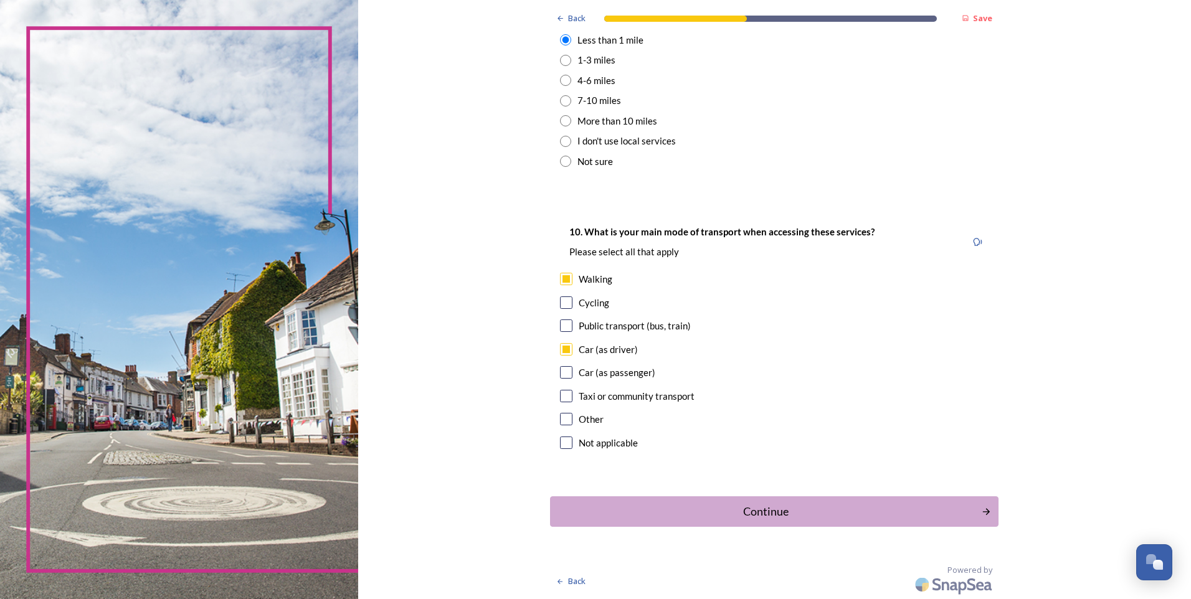
checkbox input "false"
click at [781, 513] on div "Continue" at bounding box center [766, 511] width 418 height 17
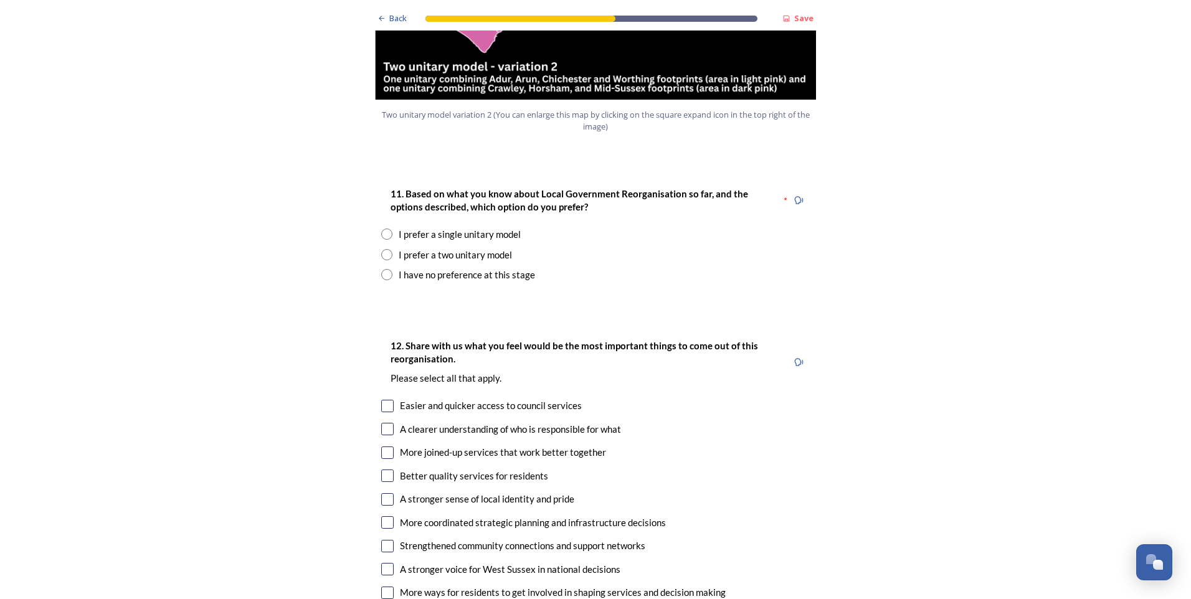
scroll to position [1557, 0]
click at [381, 249] on input "radio" at bounding box center [386, 254] width 11 height 11
radio input "true"
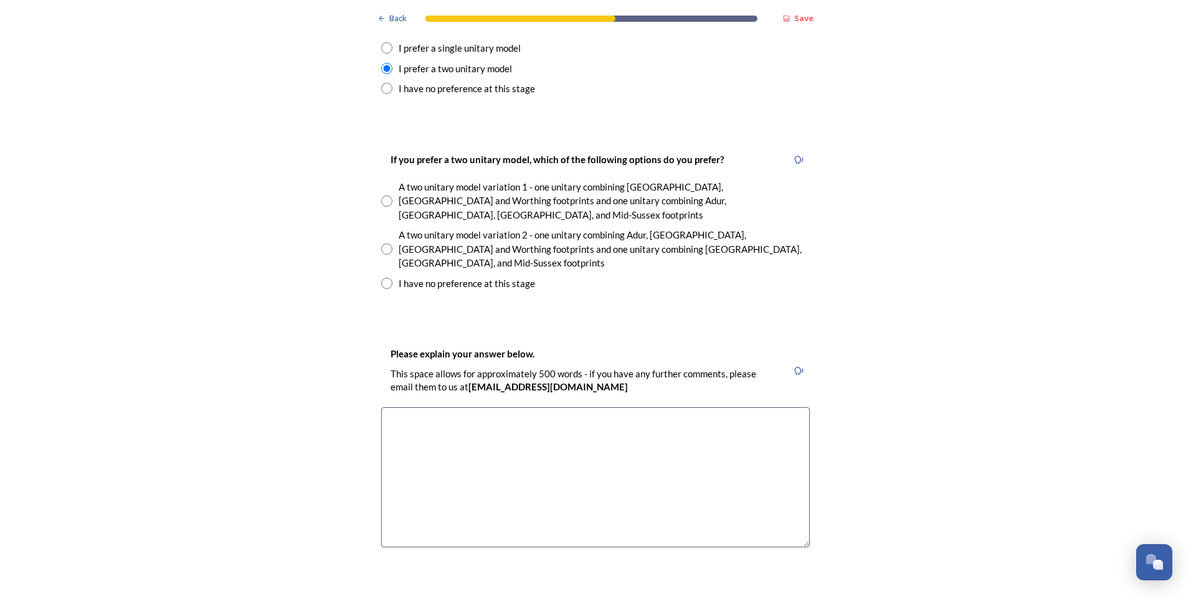
scroll to position [1744, 0]
click at [383, 242] on input "radio" at bounding box center [386, 247] width 11 height 11
radio input "true"
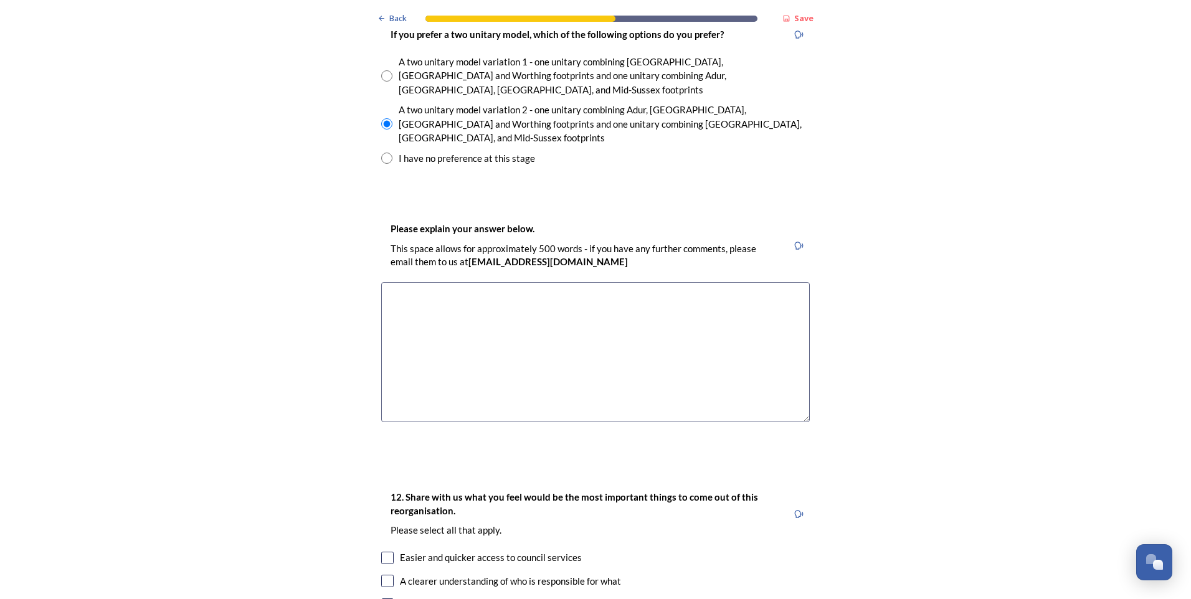
scroll to position [1869, 0]
click at [563, 282] on textarea at bounding box center [595, 352] width 429 height 140
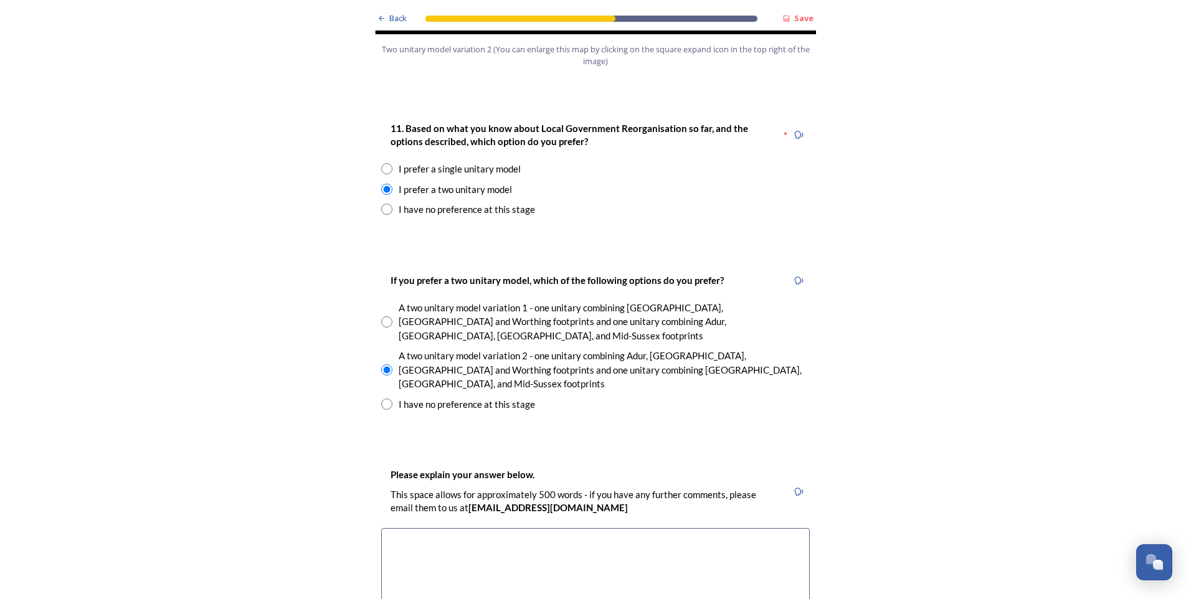
scroll to position [1744, 0]
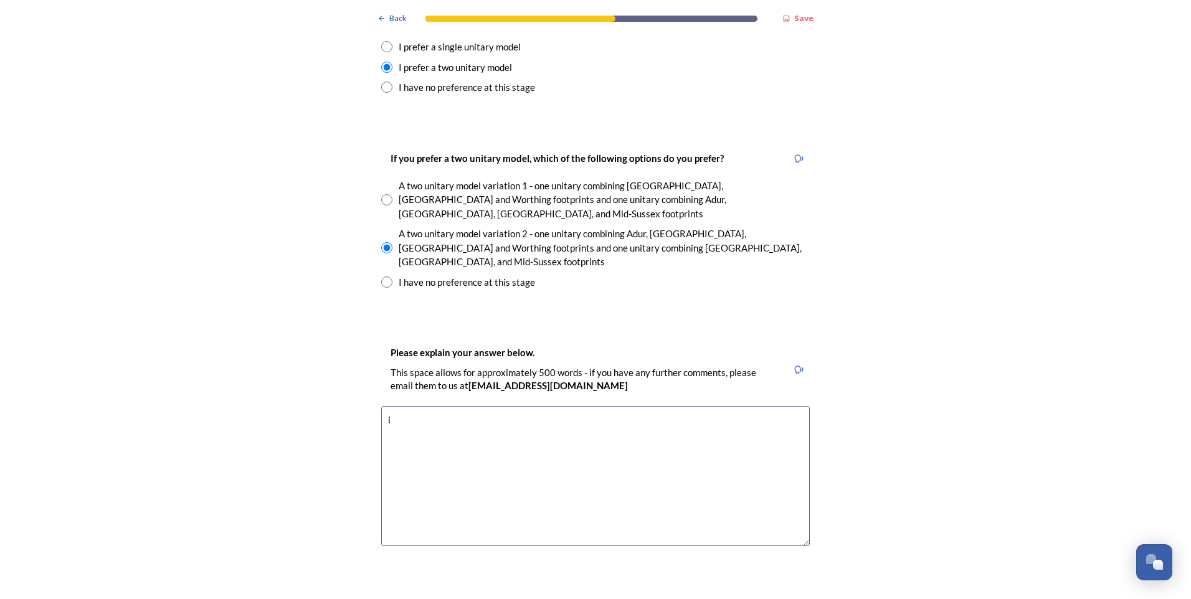
type textarea "i"
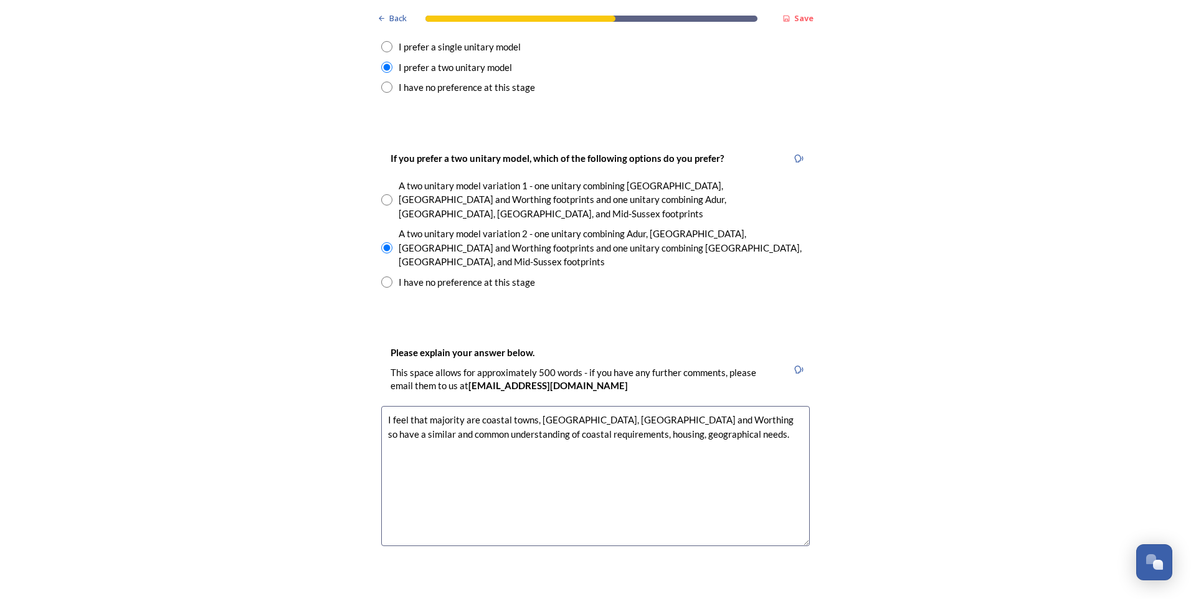
click at [678, 406] on textarea "I feel that majority are coastal towns, Adur, Arun and Worthing so have a simil…" at bounding box center [595, 476] width 429 height 140
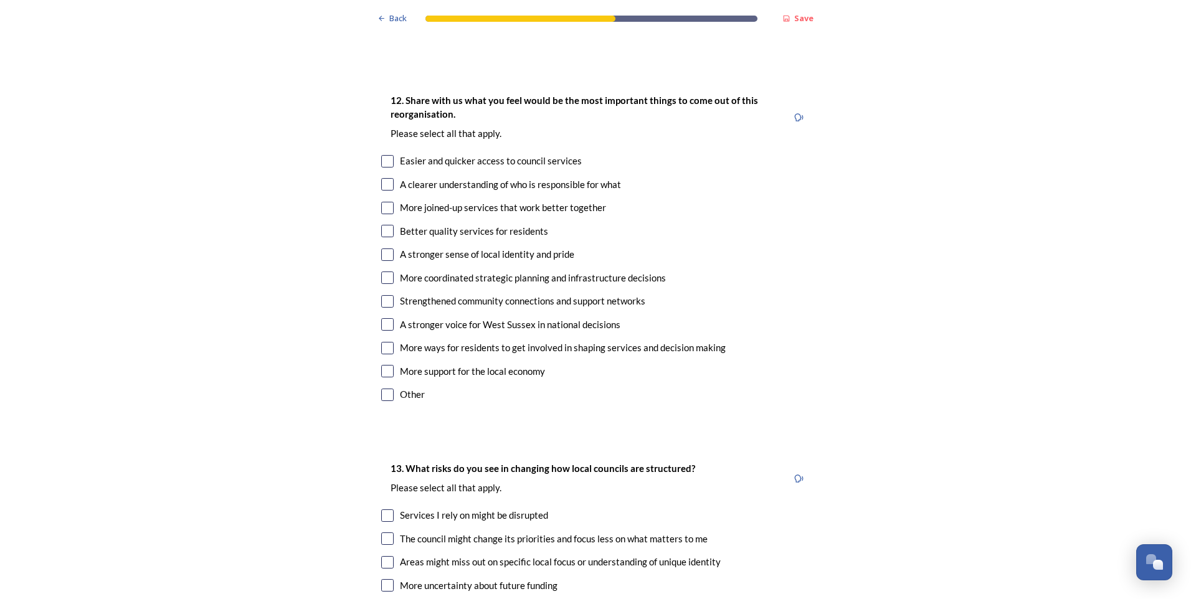
scroll to position [2243, 0]
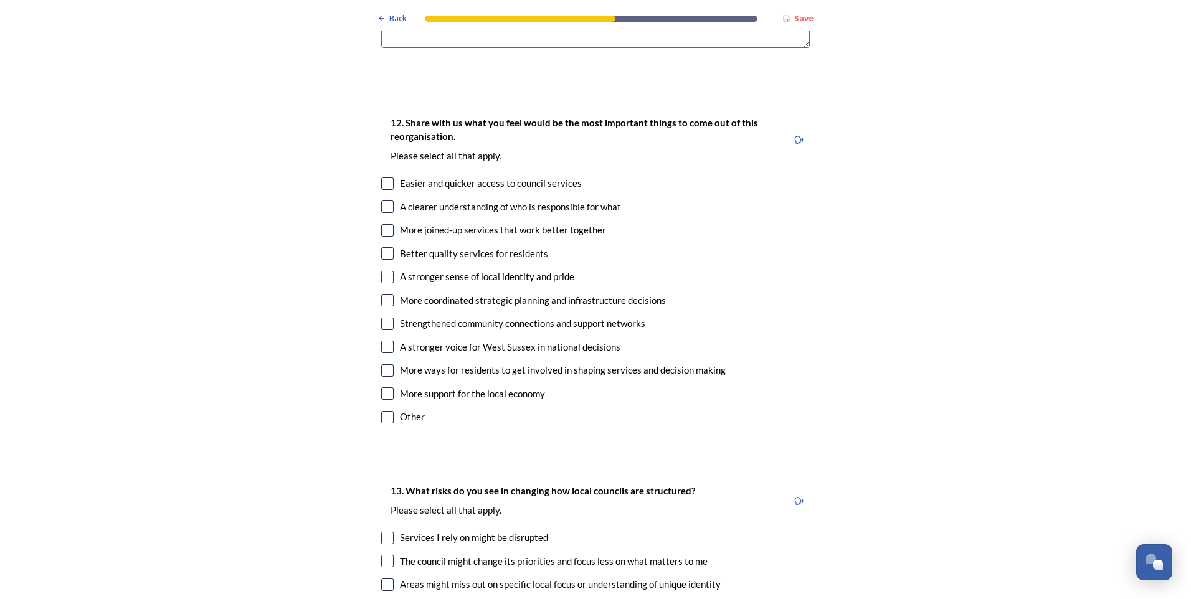
type textarea "I feel that majority are coastal towns, Adur, Arun and Worthing so have a simil…"
click at [384, 224] on input "checkbox" at bounding box center [387, 230] width 12 height 12
checkbox input "true"
click at [383, 201] on input "checkbox" at bounding box center [387, 207] width 12 height 12
checkbox input "true"
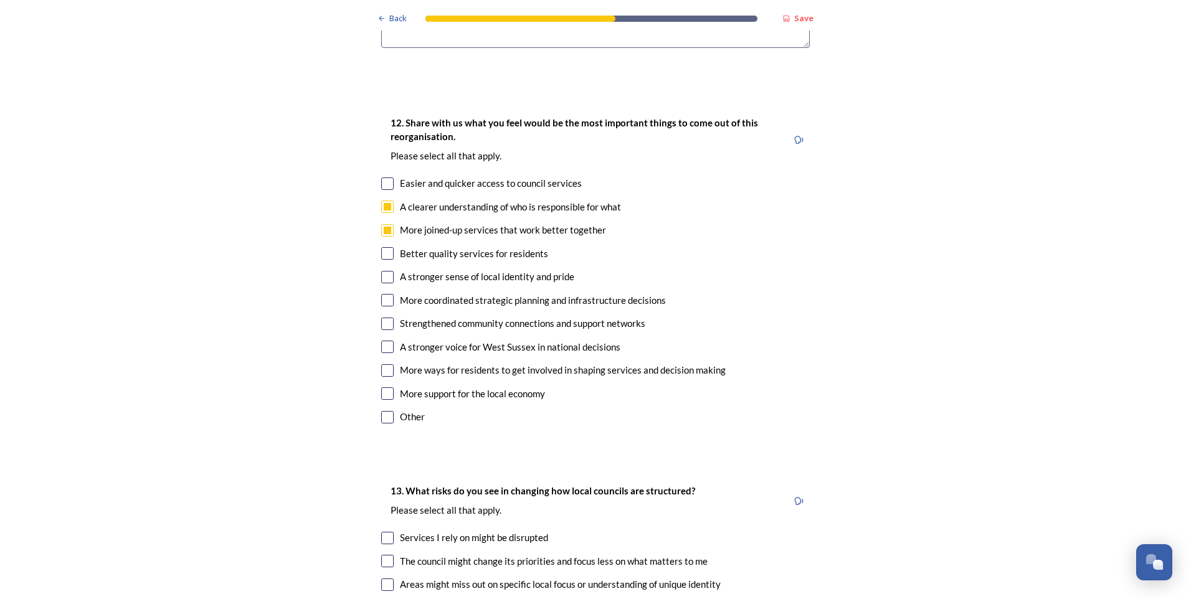
click at [383, 178] on input "checkbox" at bounding box center [387, 184] width 12 height 12
checkbox input "true"
click at [385, 247] on input "checkbox" at bounding box center [387, 253] width 12 height 12
checkbox input "true"
click at [386, 204] on div "12. Share with us what you feel would be the most important things to come out …" at bounding box center [595, 271] width 449 height 336
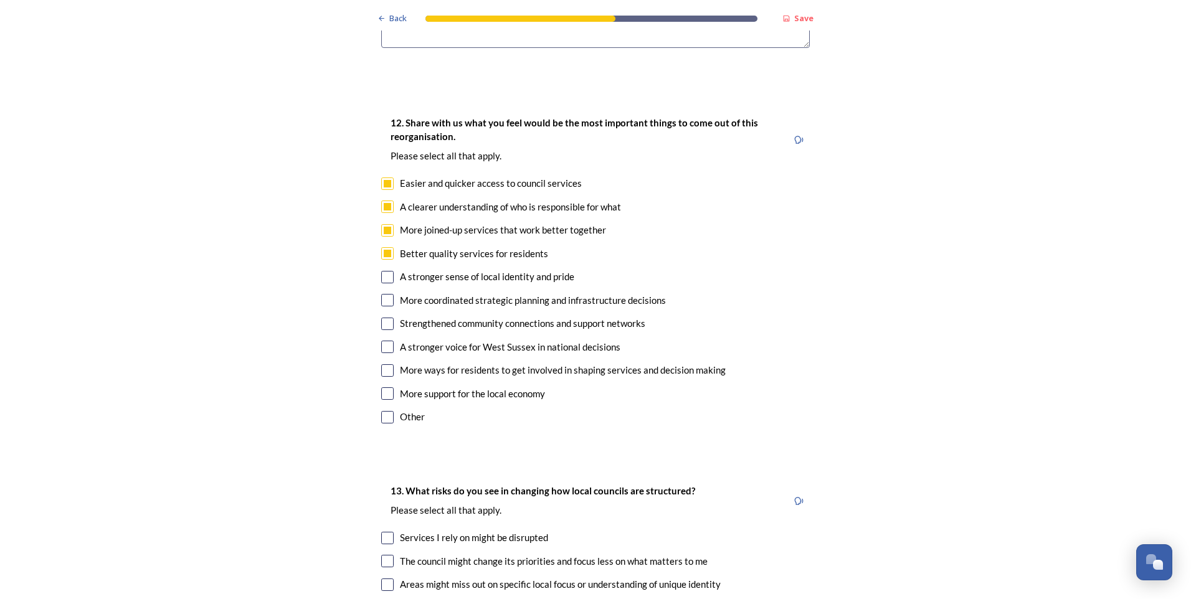
click at [386, 271] on input "checkbox" at bounding box center [387, 277] width 12 height 12
checkbox input "true"
click at [381, 318] on input "checkbox" at bounding box center [387, 324] width 12 height 12
checkbox input "true"
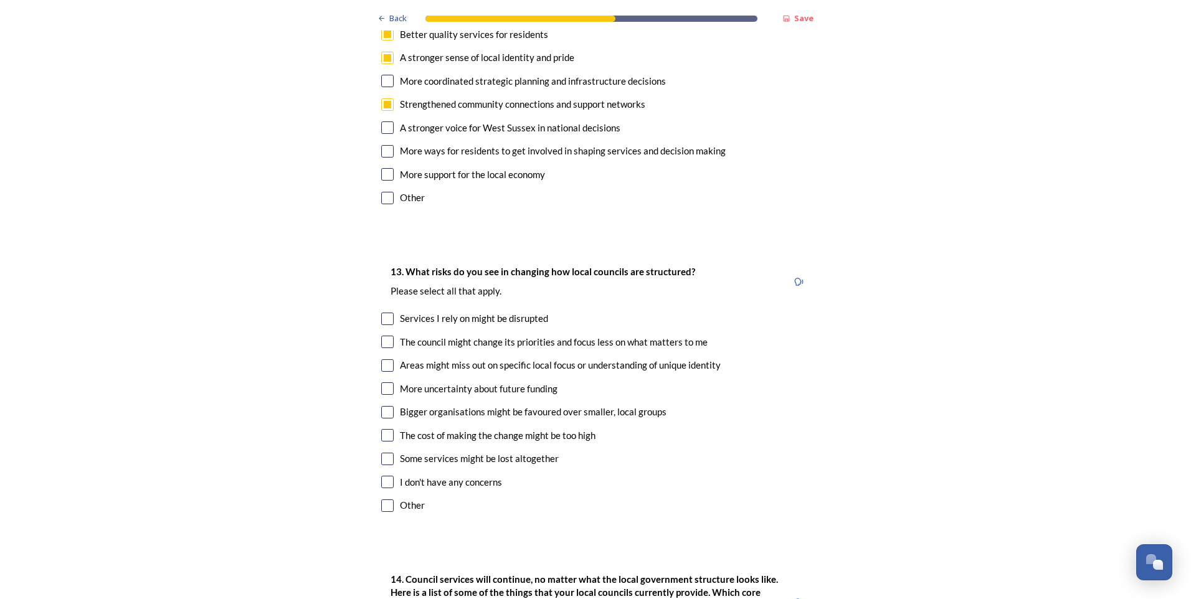
scroll to position [2492, 0]
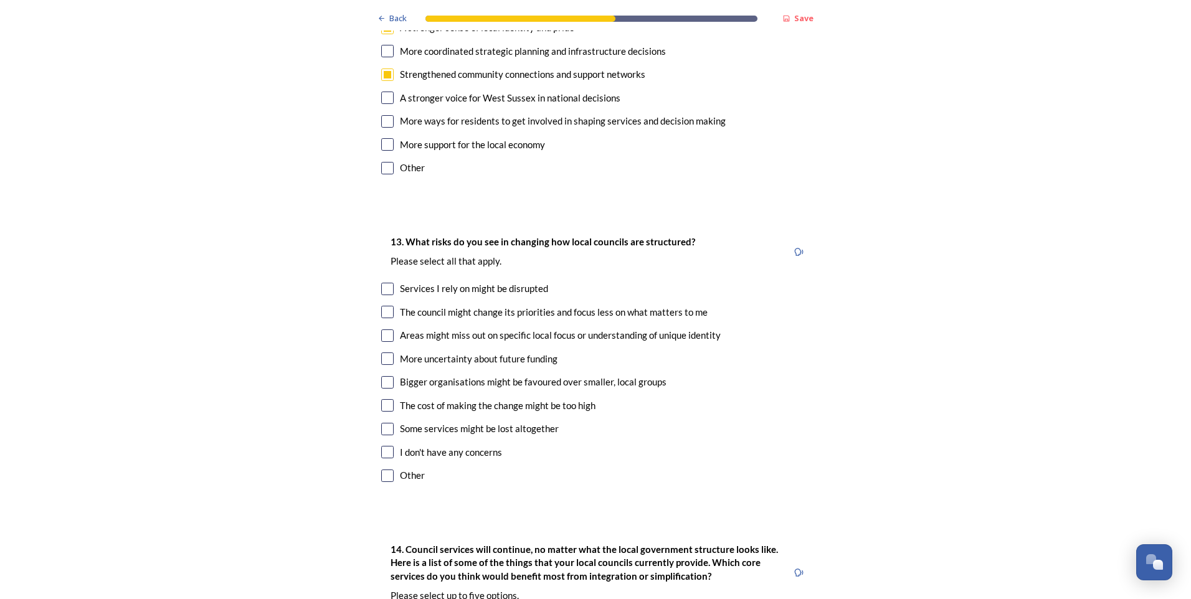
click at [386, 283] on input "checkbox" at bounding box center [387, 289] width 12 height 12
checkbox input "true"
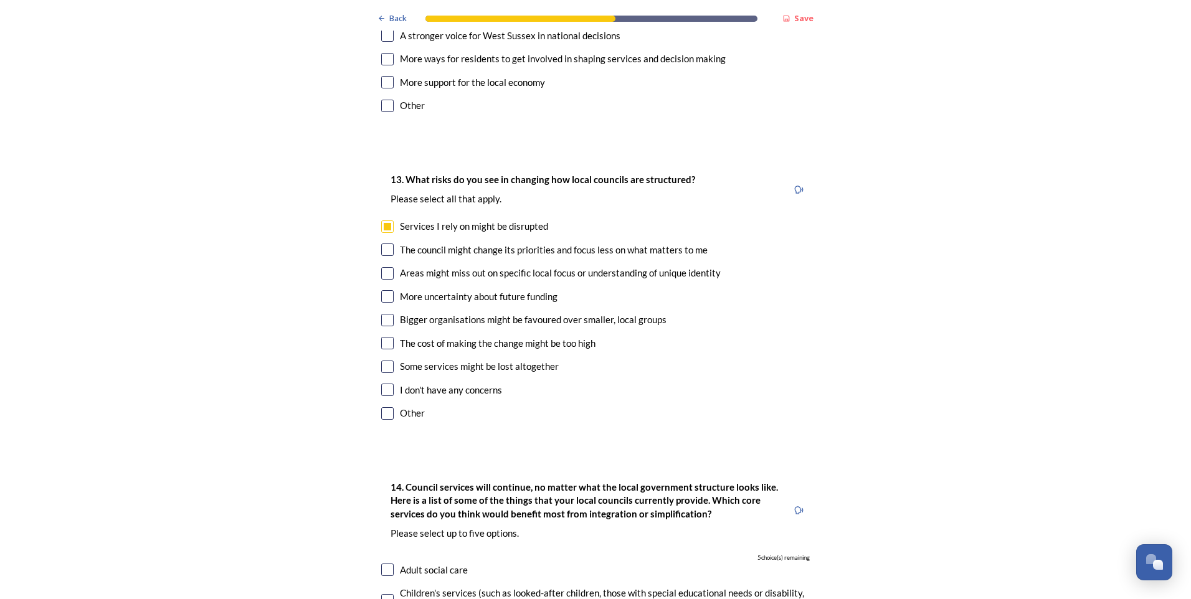
click at [383, 244] on input "checkbox" at bounding box center [387, 250] width 12 height 12
checkbox input "true"
click at [381, 267] on input "checkbox" at bounding box center [387, 273] width 12 height 12
checkbox input "true"
click at [383, 290] on input "checkbox" at bounding box center [387, 296] width 12 height 12
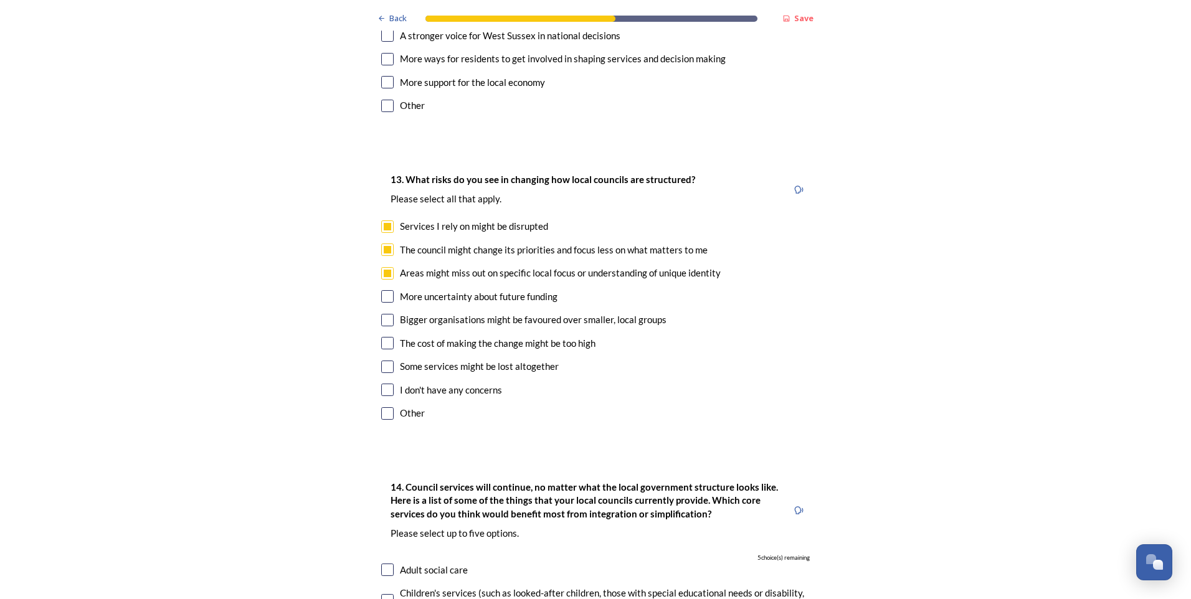
checkbox input "true"
click at [386, 314] on input "checkbox" at bounding box center [387, 320] width 12 height 12
checkbox input "true"
click at [382, 337] on input "checkbox" at bounding box center [387, 343] width 12 height 12
checkbox input "true"
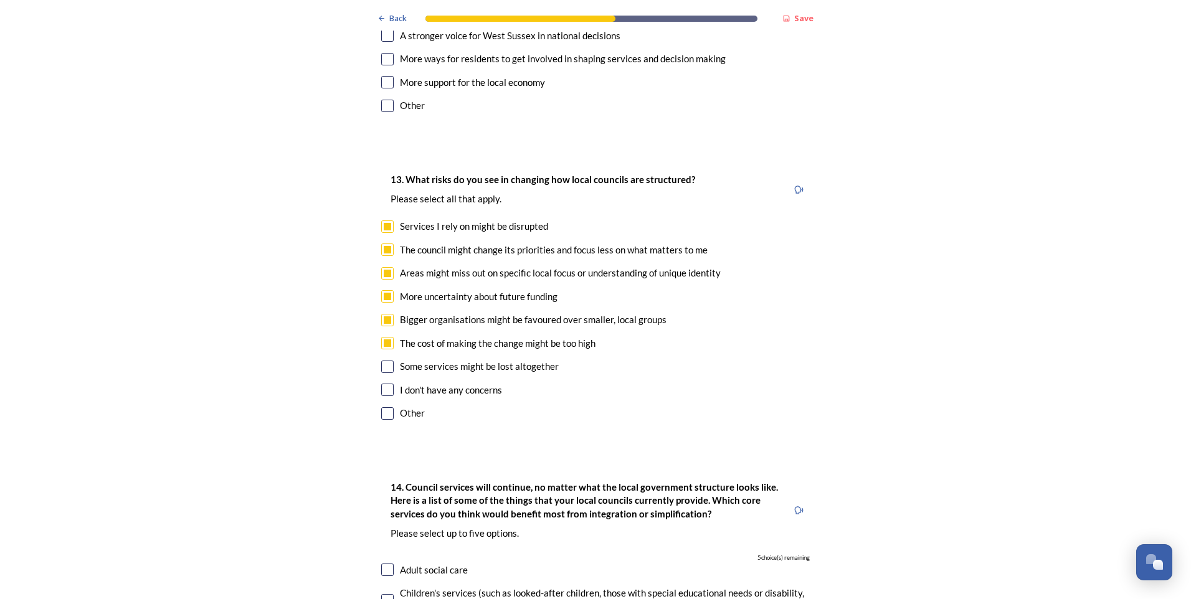
click at [384, 361] on input "checkbox" at bounding box center [387, 367] width 12 height 12
checkbox input "true"
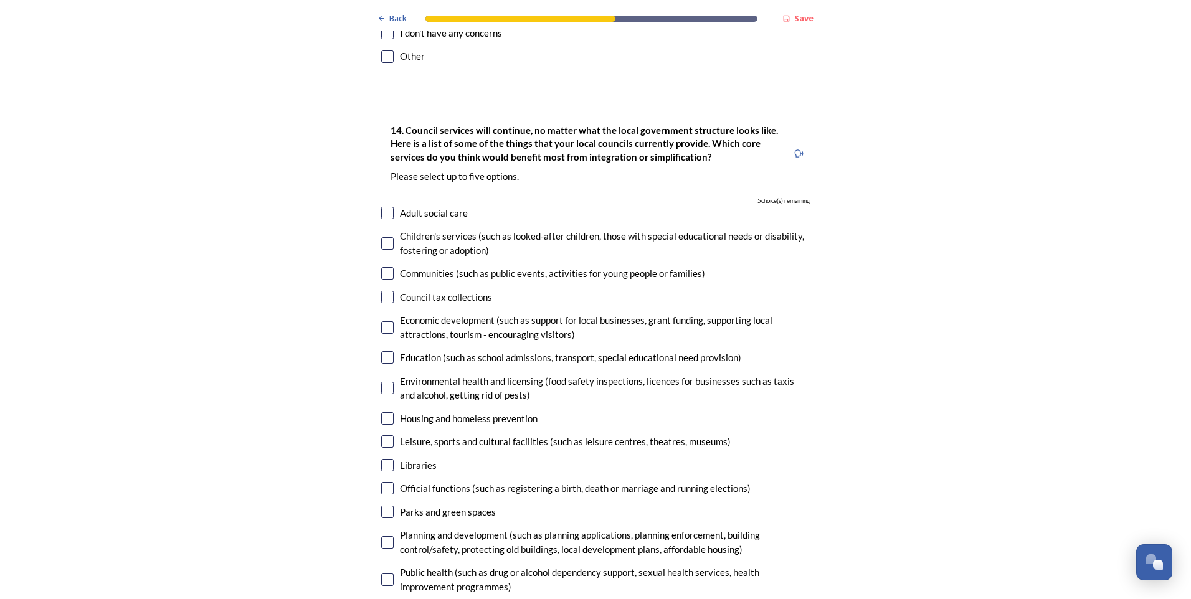
scroll to position [2928, 0]
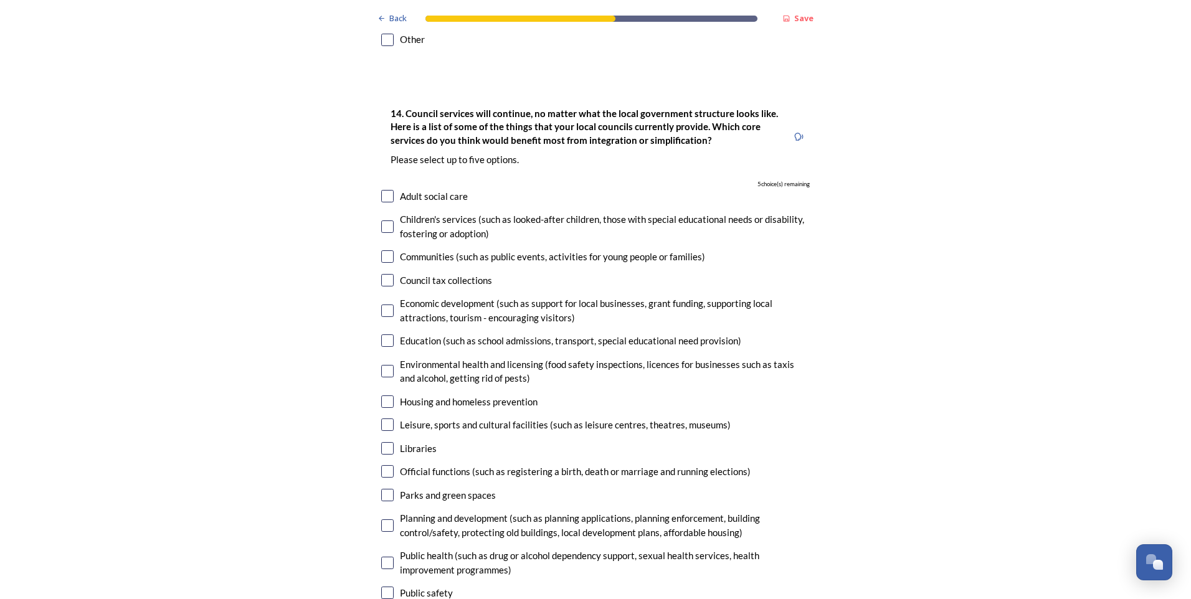
click at [384, 190] on input "checkbox" at bounding box center [387, 196] width 12 height 12
checkbox input "true"
click at [381, 221] on input "checkbox" at bounding box center [387, 227] width 12 height 12
checkbox input "true"
click at [389, 181] on div "14. Council services will continue, no matter what the local government structu…" at bounding box center [595, 401] width 449 height 616
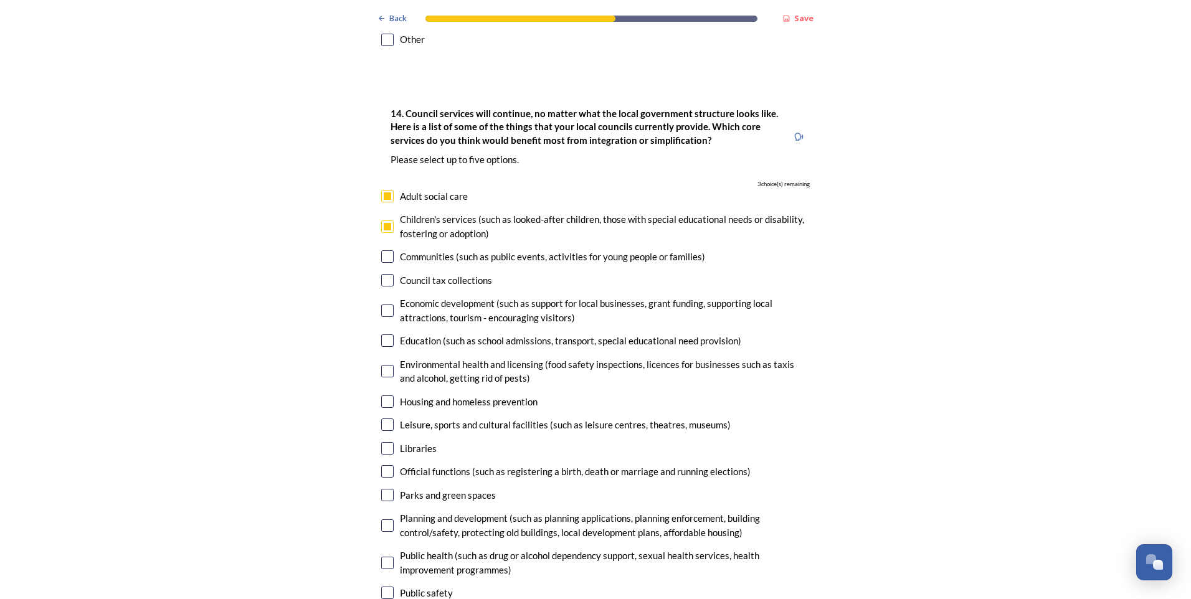
click at [386, 250] on input "checkbox" at bounding box center [387, 256] width 12 height 12
checkbox input "true"
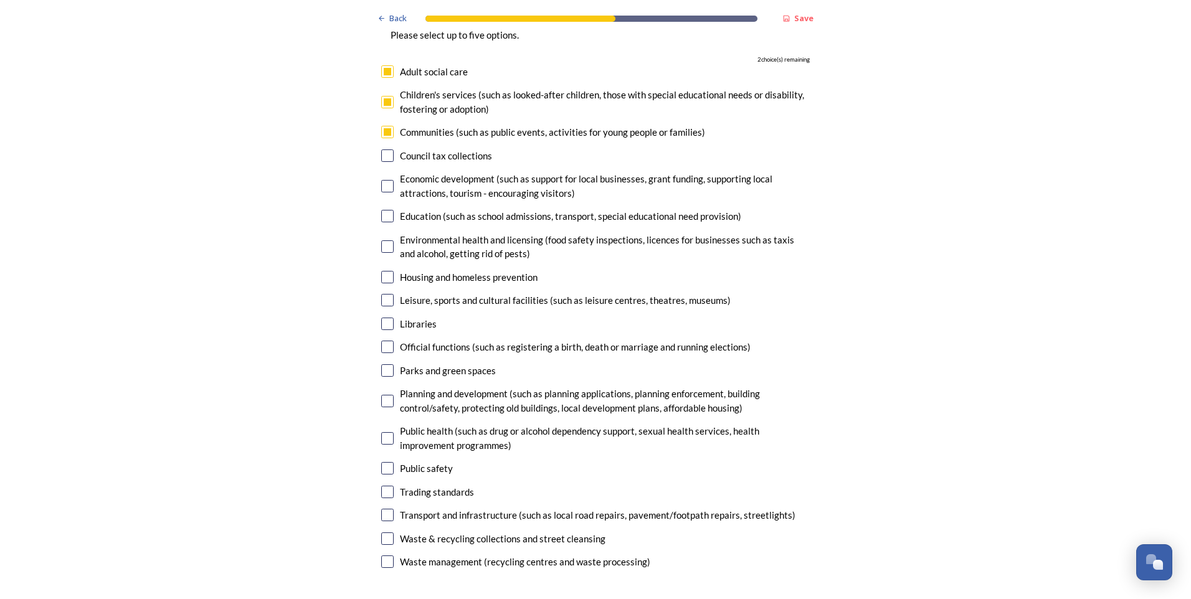
click at [382, 210] on input "checkbox" at bounding box center [387, 216] width 12 height 12
checkbox input "true"
click at [384, 240] on input "checkbox" at bounding box center [387, 246] width 12 height 12
checkbox input "false"
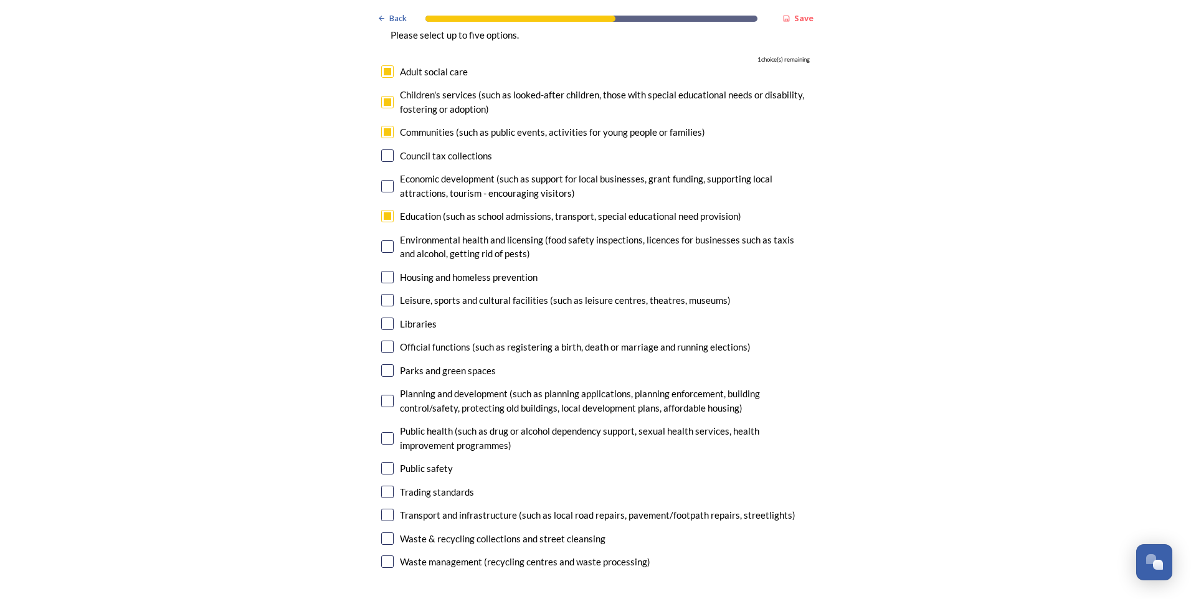
click at [384, 271] on input "checkbox" at bounding box center [387, 277] width 12 height 12
checkbox input "true"
click at [386, 462] on input "checkbox" at bounding box center [387, 468] width 12 height 12
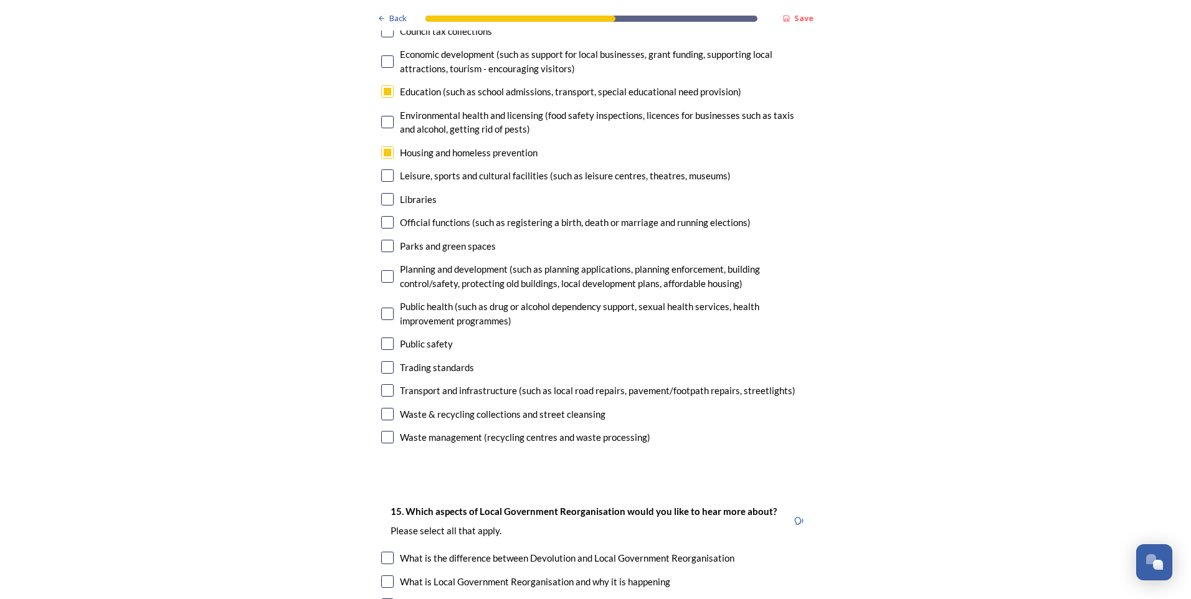
click at [383, 338] on input "checkbox" at bounding box center [387, 344] width 12 height 12
checkbox input "false"
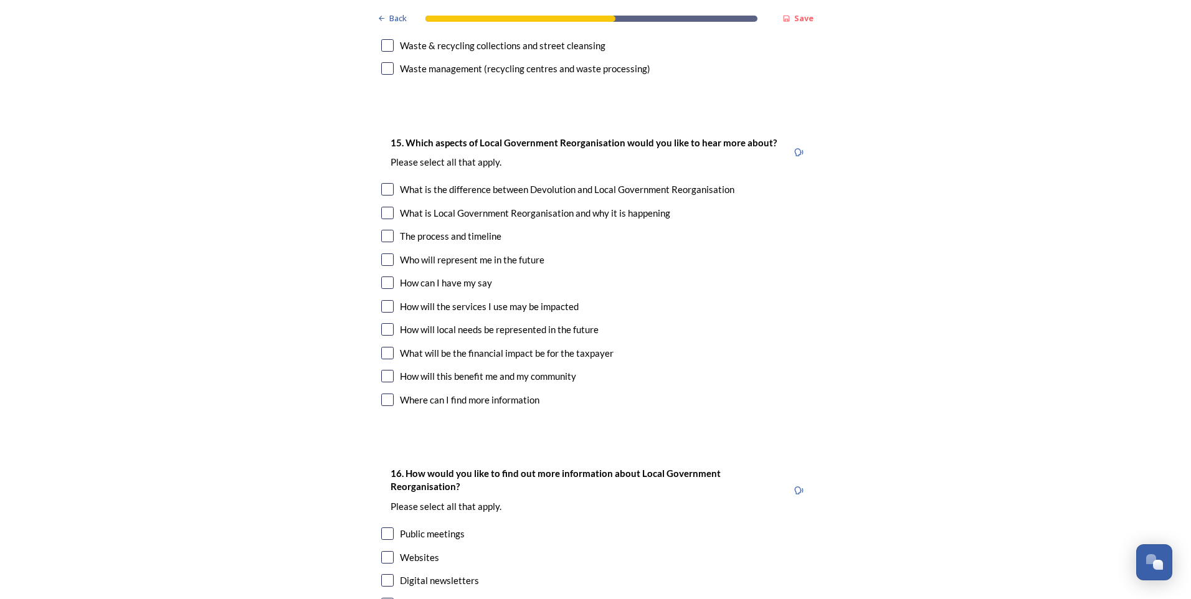
scroll to position [3551, 0]
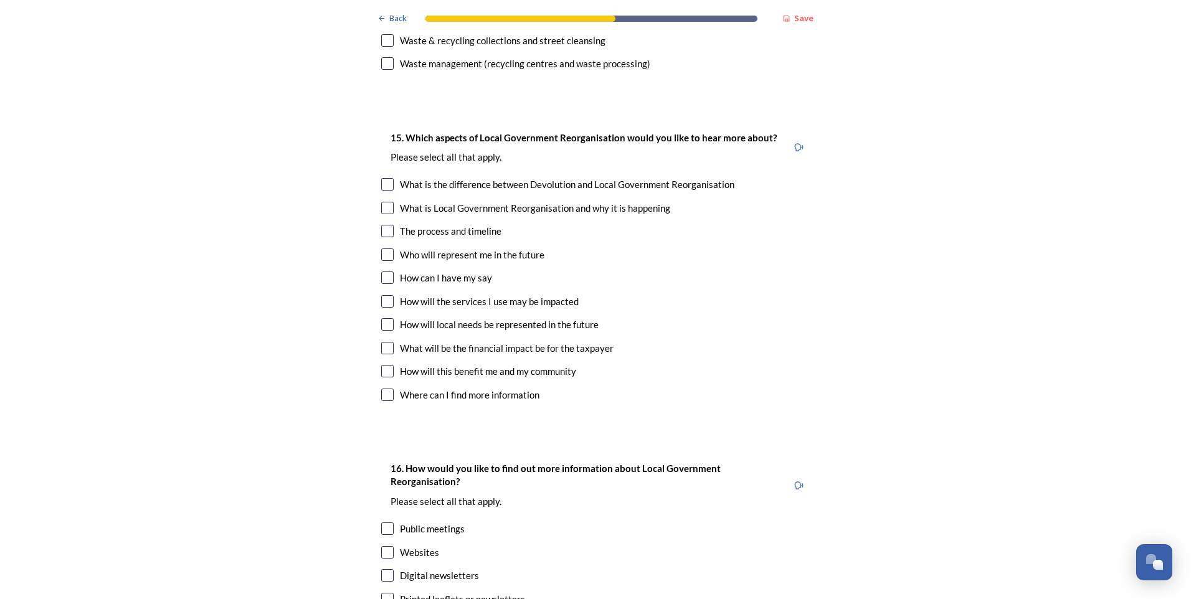
click at [383, 225] on input "checkbox" at bounding box center [387, 231] width 12 height 12
checkbox input "true"
click at [381, 249] on input "checkbox" at bounding box center [387, 255] width 12 height 12
checkbox input "true"
click at [381, 272] on input "checkbox" at bounding box center [387, 278] width 12 height 12
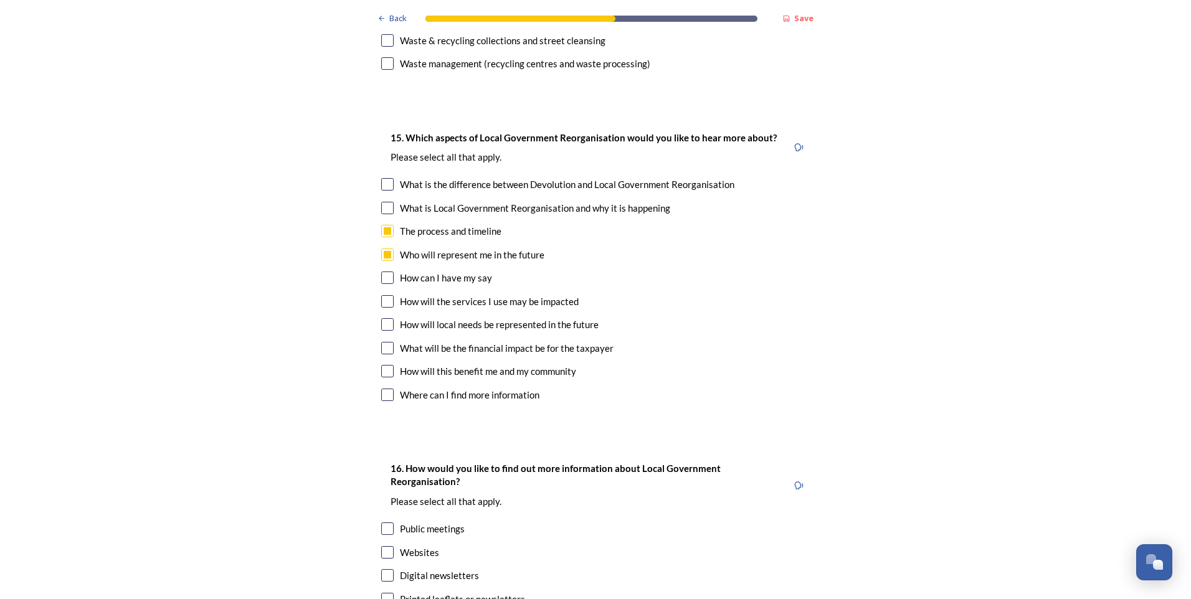
checkbox input "true"
click at [384, 295] on input "checkbox" at bounding box center [387, 301] width 12 height 12
checkbox input "true"
click at [388, 318] on input "checkbox" at bounding box center [387, 324] width 12 height 12
checkbox input "true"
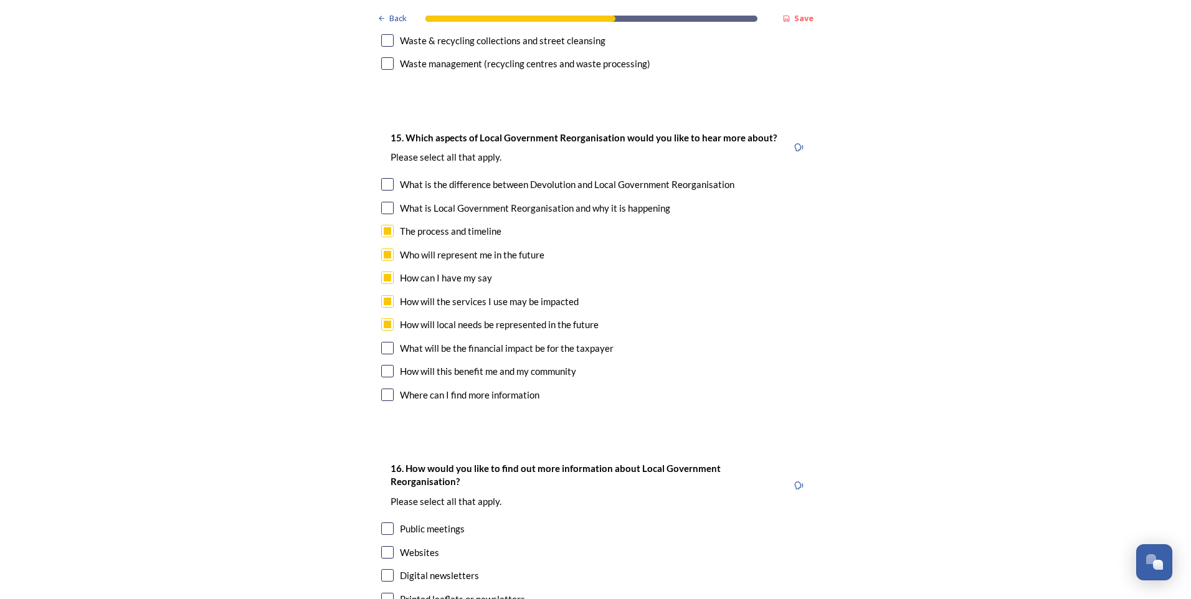
click at [385, 342] on input "checkbox" at bounding box center [387, 348] width 12 height 12
checkbox input "true"
click at [382, 365] on input "checkbox" at bounding box center [387, 371] width 12 height 12
checkbox input "true"
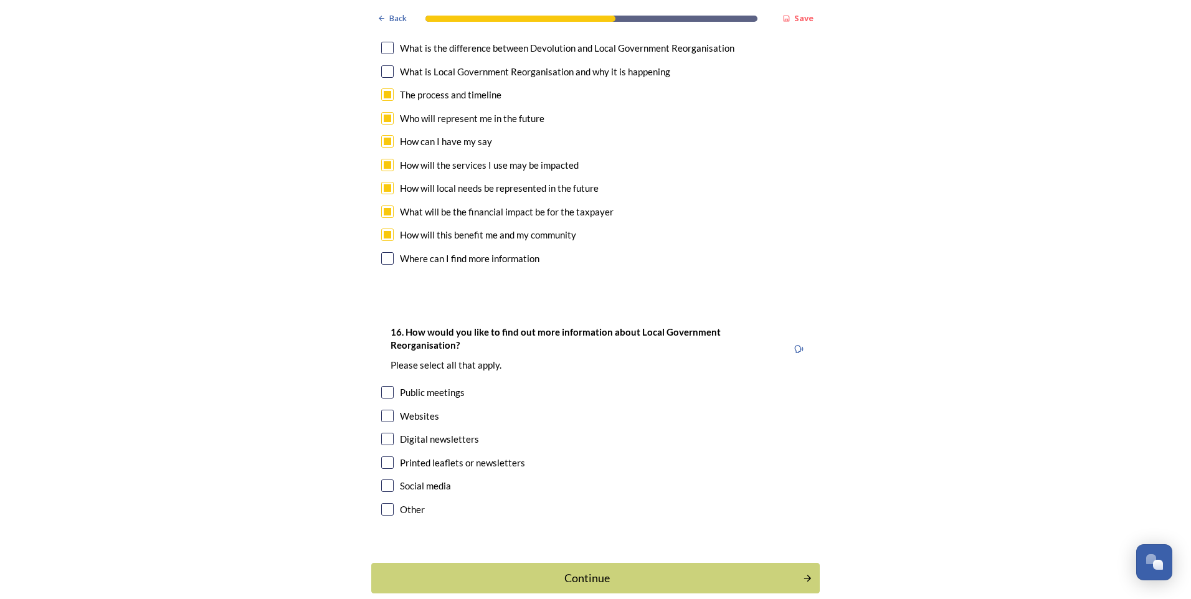
scroll to position [3689, 0]
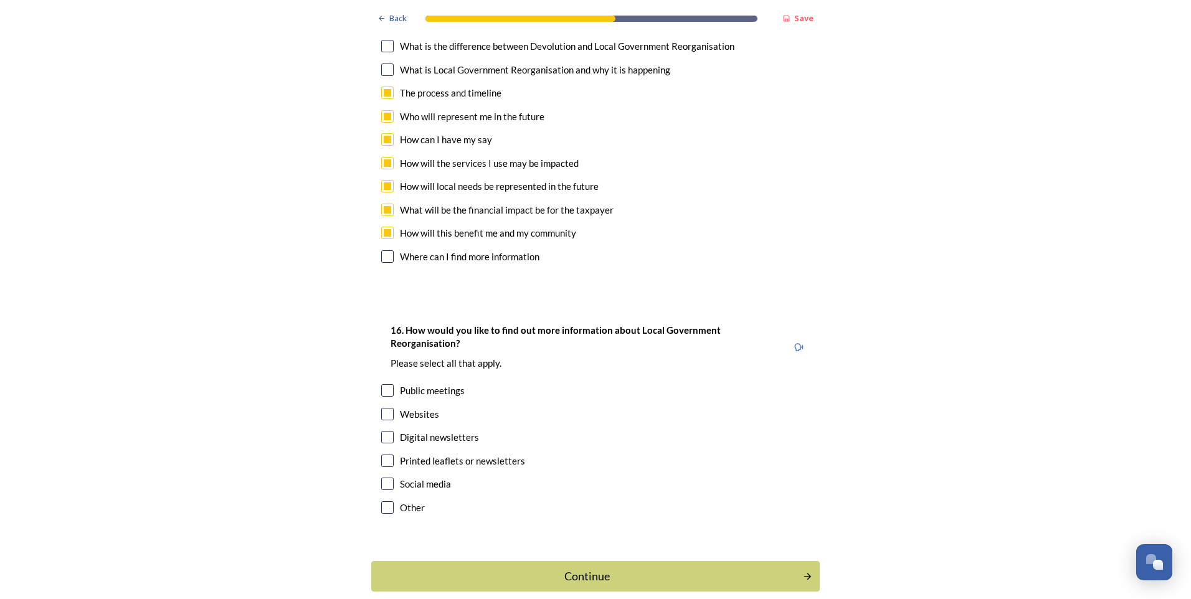
click at [384, 384] on input "checkbox" at bounding box center [387, 390] width 12 height 12
click at [385, 384] on input "checkbox" at bounding box center [387, 390] width 12 height 12
checkbox input "false"
click at [383, 455] on input "checkbox" at bounding box center [387, 461] width 12 height 12
checkbox input "true"
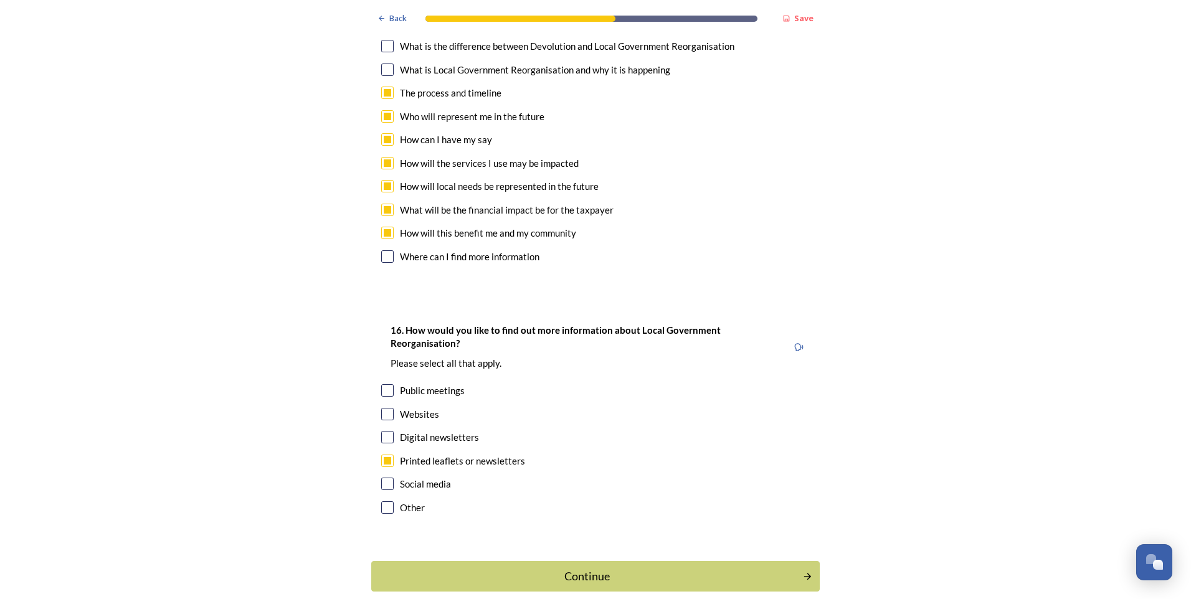
click at [384, 478] on input "checkbox" at bounding box center [387, 484] width 12 height 12
checkbox input "true"
click at [389, 384] on input "checkbox" at bounding box center [387, 390] width 12 height 12
checkbox input "true"
click at [619, 568] on div "Continue" at bounding box center [587, 576] width 418 height 17
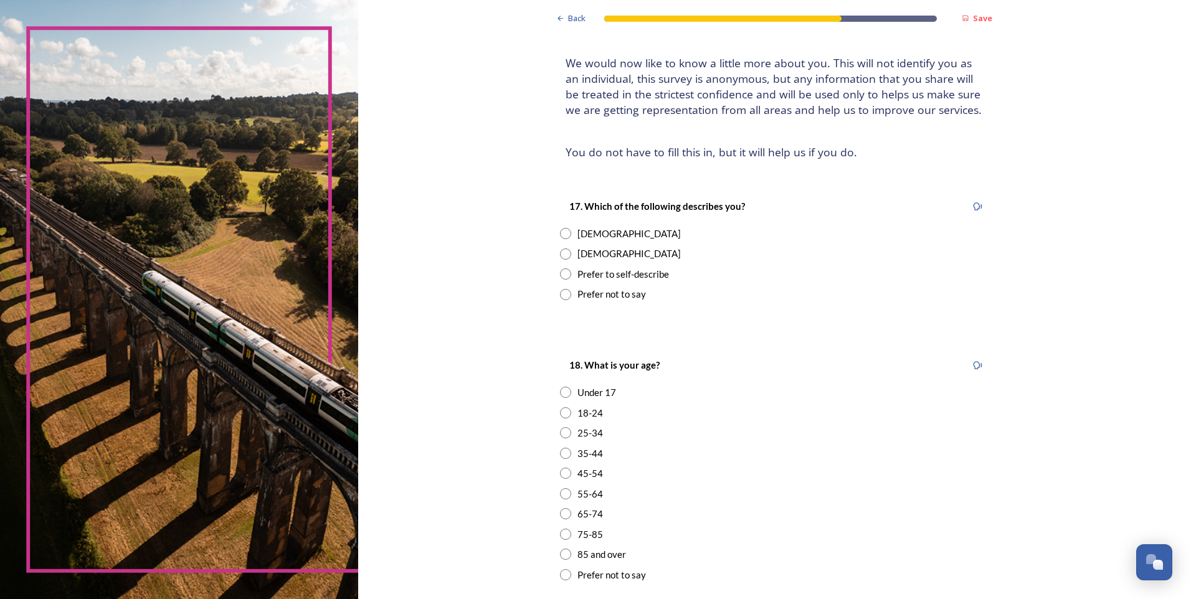
scroll to position [187, 0]
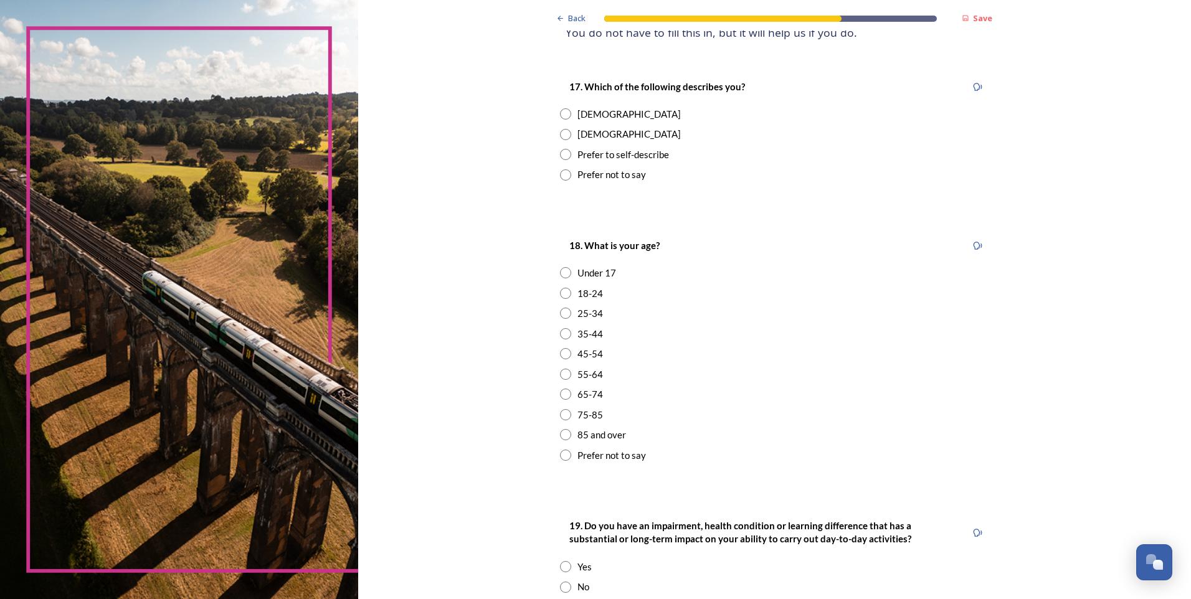
click at [566, 113] on input "radio" at bounding box center [565, 113] width 11 height 11
radio input "true"
click at [561, 337] on input "radio" at bounding box center [565, 333] width 11 height 11
radio input "true"
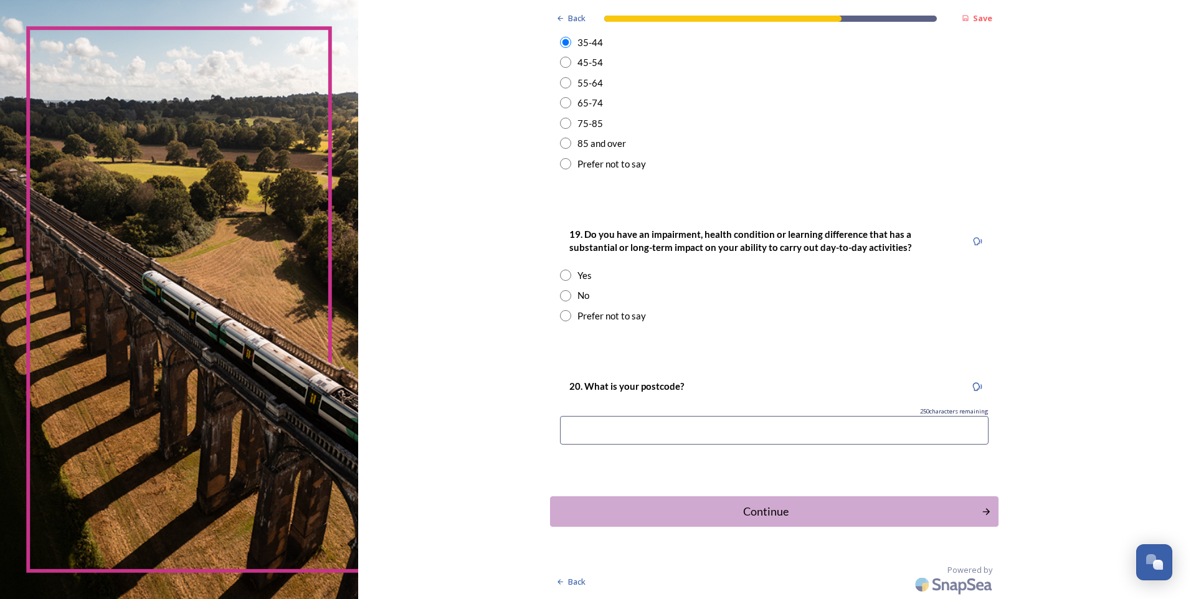
click at [563, 297] on input "radio" at bounding box center [565, 295] width 11 height 11
radio input "true"
click at [822, 437] on input at bounding box center [774, 430] width 429 height 29
type input "BN17 6FP"
click at [817, 511] on div "Continue" at bounding box center [766, 511] width 422 height 17
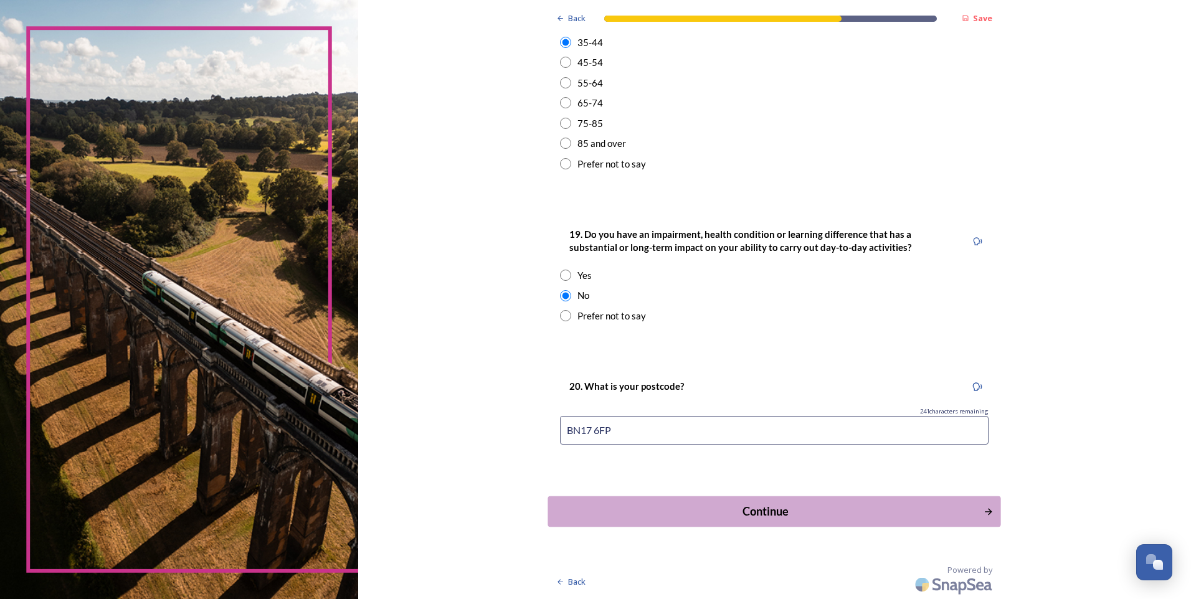
scroll to position [0, 0]
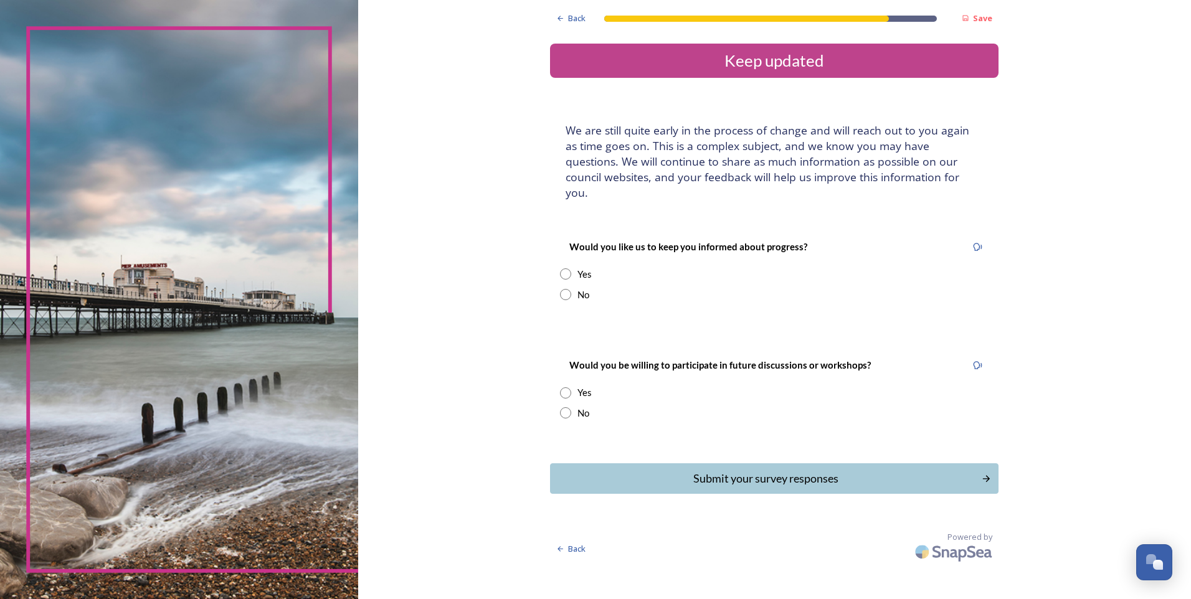
click at [571, 289] on input "radio" at bounding box center [565, 294] width 11 height 11
radio input "true"
click at [566, 268] on input "radio" at bounding box center [565, 273] width 11 height 11
radio input "true"
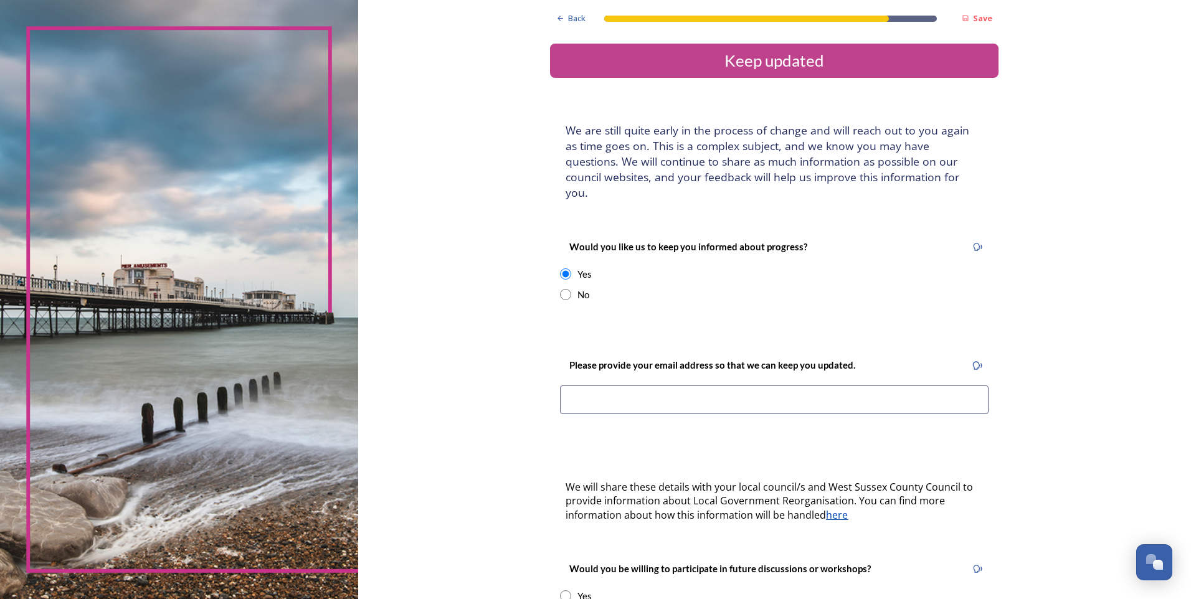
scroll to position [125, 0]
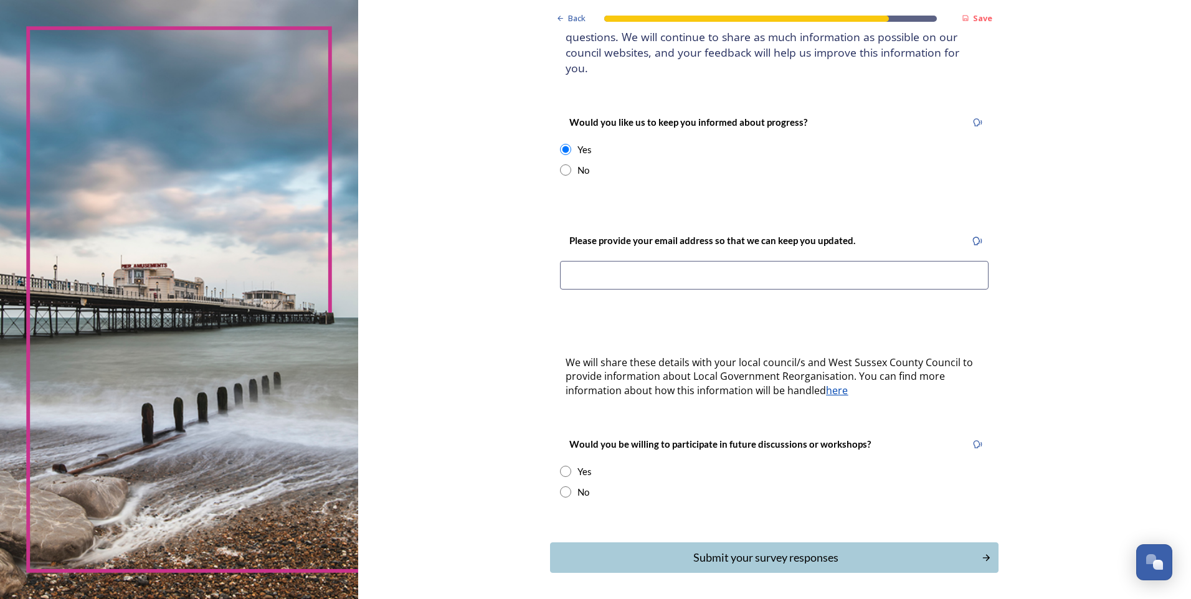
click at [673, 267] on input at bounding box center [774, 275] width 429 height 29
type input "K"
type input "KIRSTY1821@HOTMAIL.CO.UK"
click at [696, 295] on div "Back Save Keep updated We are still quite early in the process of change and wi…" at bounding box center [774, 260] width 449 height 770
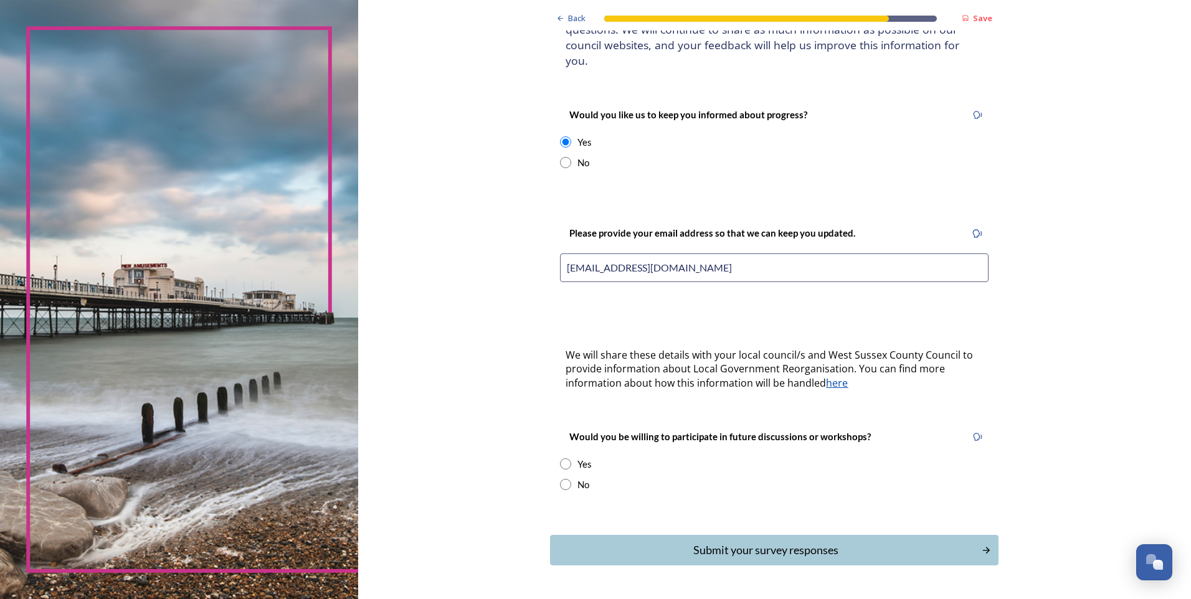
scroll to position [155, 0]
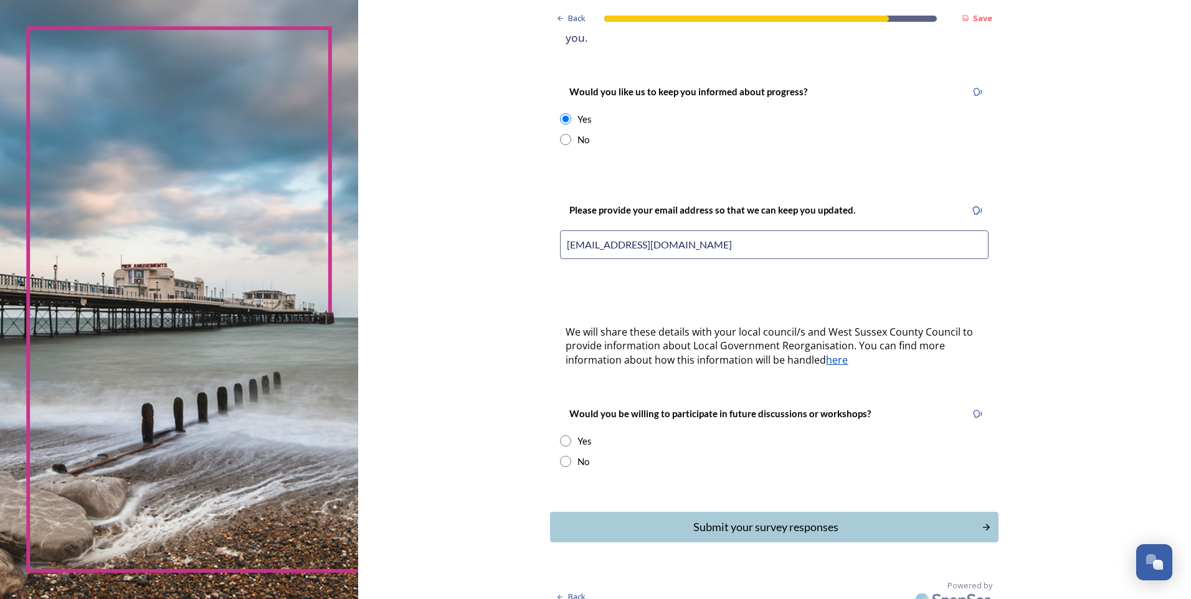
click at [560, 456] on input "radio" at bounding box center [565, 461] width 11 height 11
radio input "true"
click at [789, 519] on div "Submit your survey responses" at bounding box center [766, 527] width 422 height 17
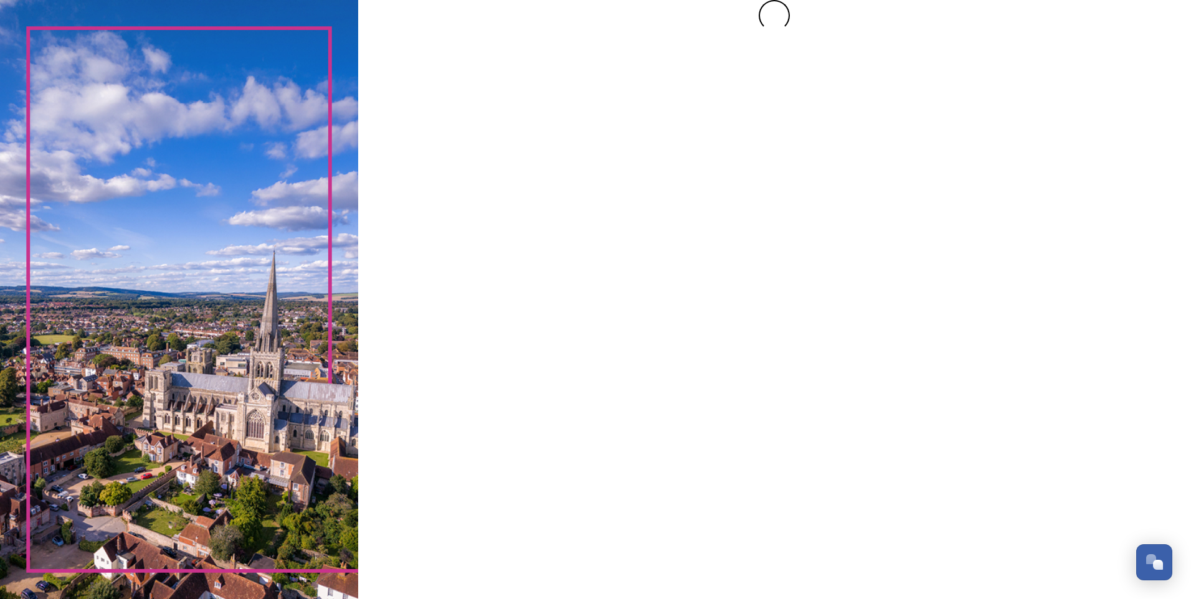
scroll to position [0, 0]
